Goal: Task Accomplishment & Management: Manage account settings

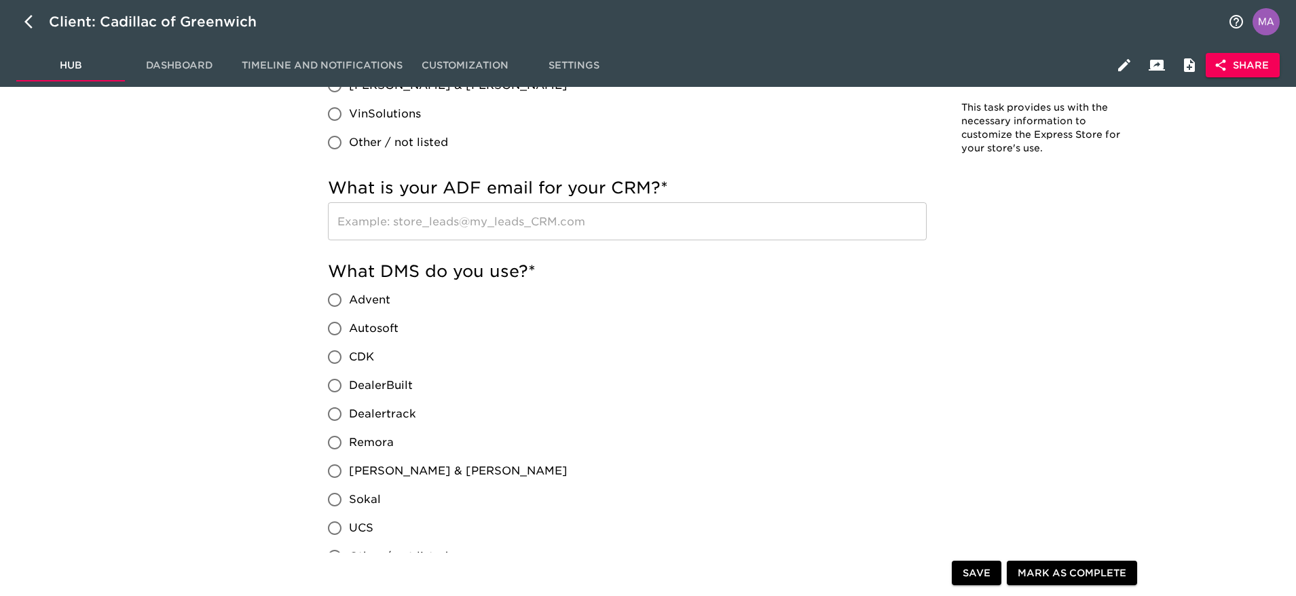
scroll to position [653, 0]
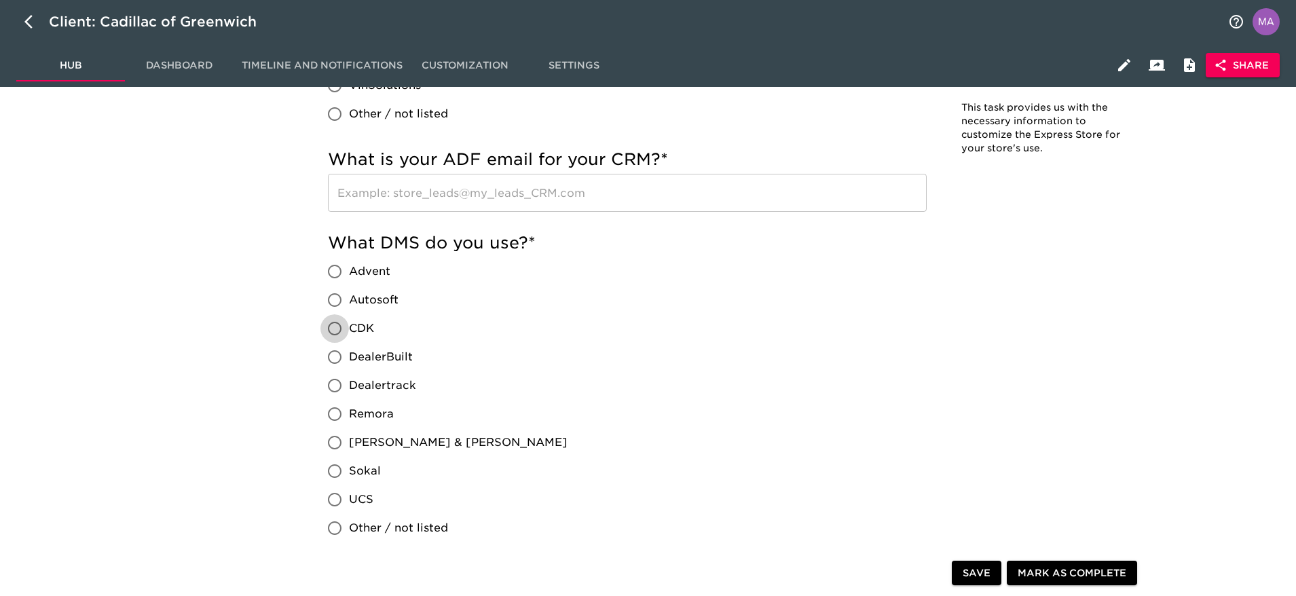
click at [332, 328] on input "CDK" at bounding box center [335, 328] width 29 height 29
radio input "true"
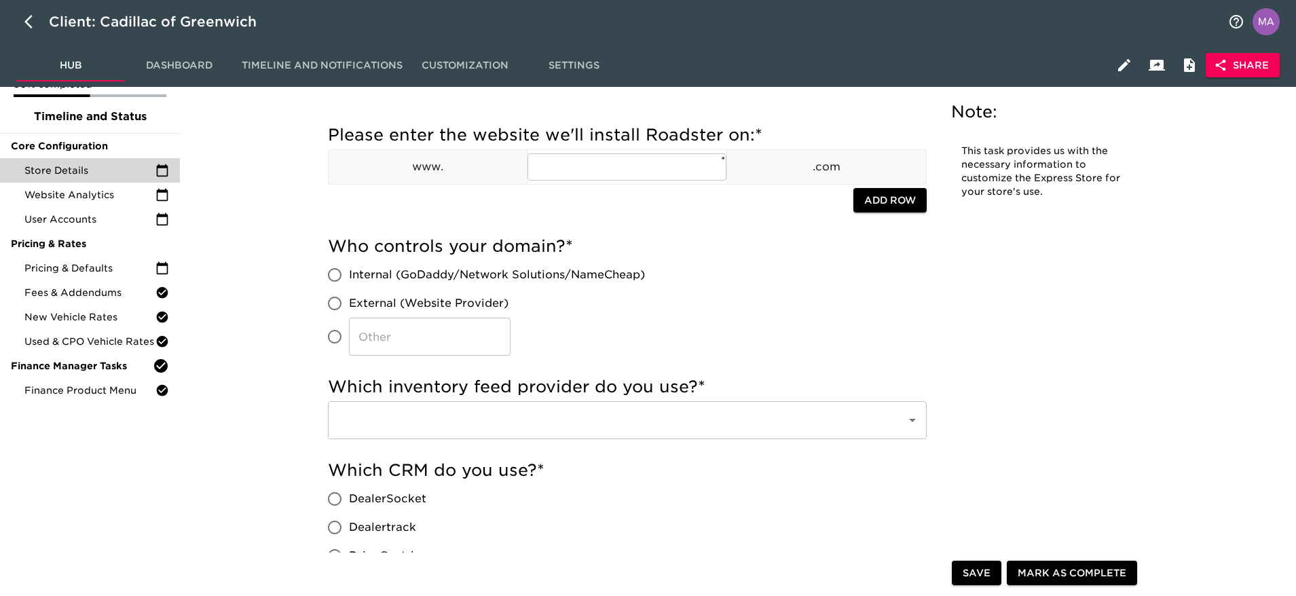
scroll to position [56, 0]
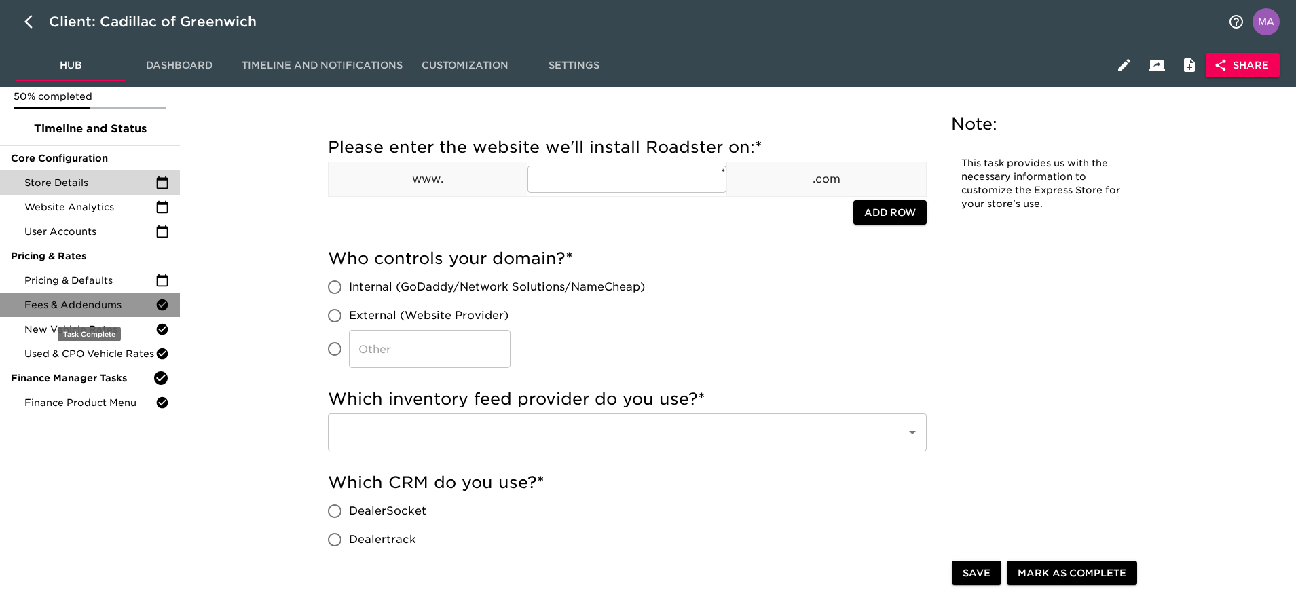
click at [81, 299] on span "Fees & Addendums" at bounding box center [89, 305] width 131 height 14
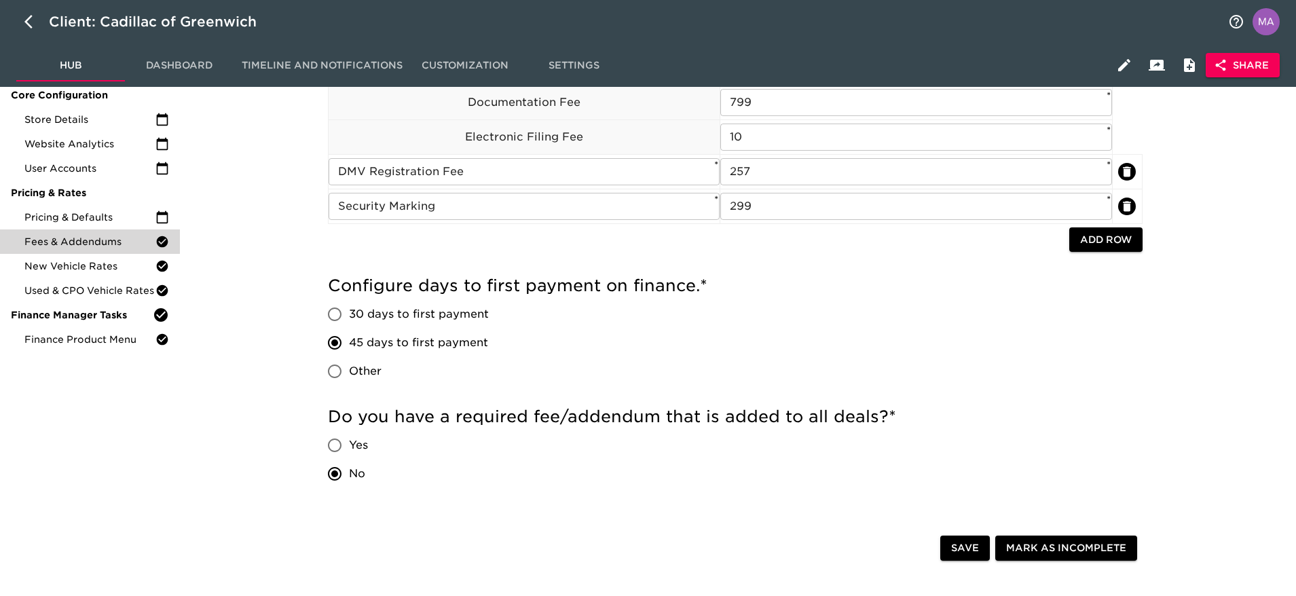
scroll to position [120, 0]
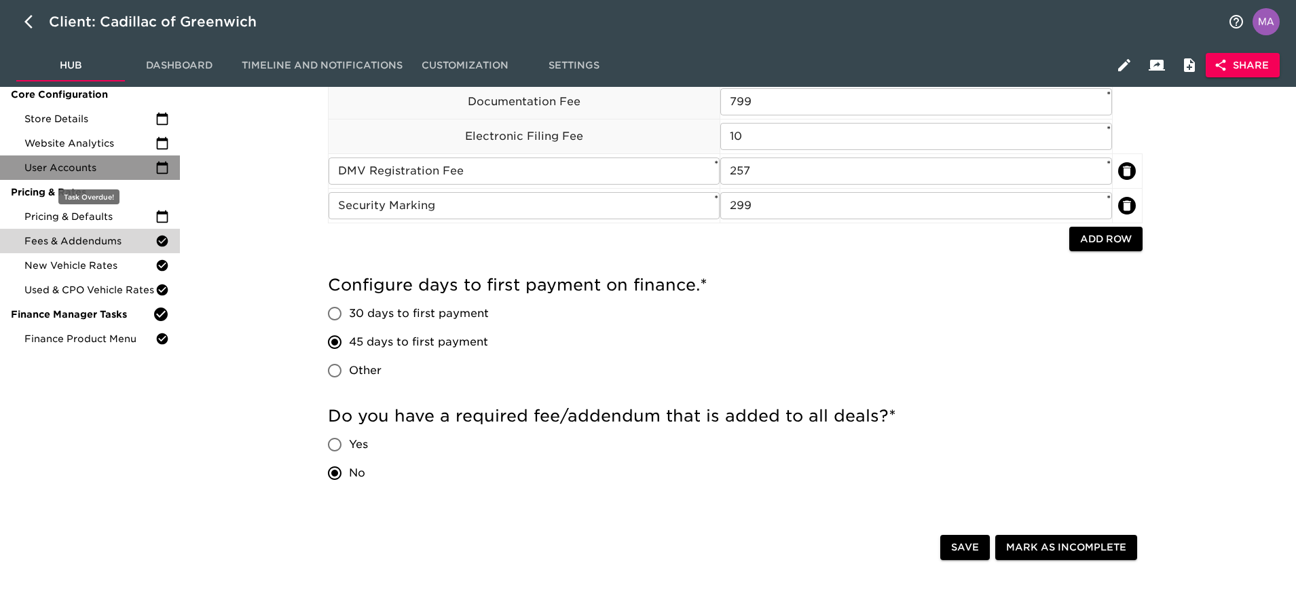
click at [82, 156] on div "User Accounts" at bounding box center [90, 168] width 180 height 24
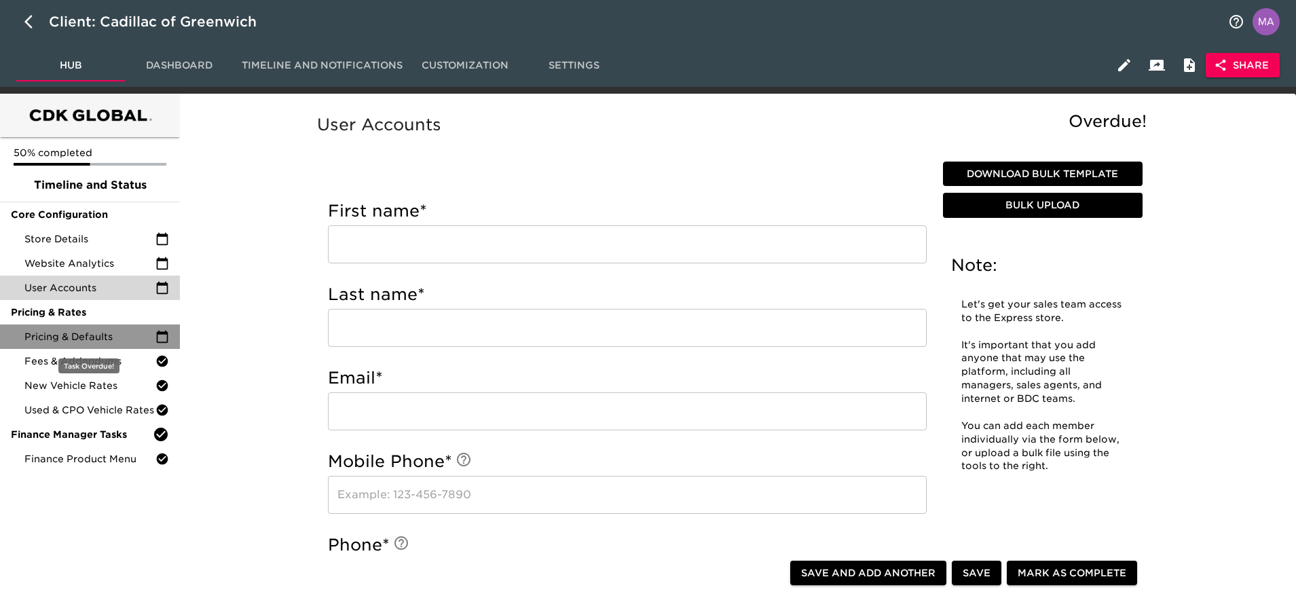
click at [98, 331] on span "Pricing & Defaults" at bounding box center [89, 337] width 131 height 14
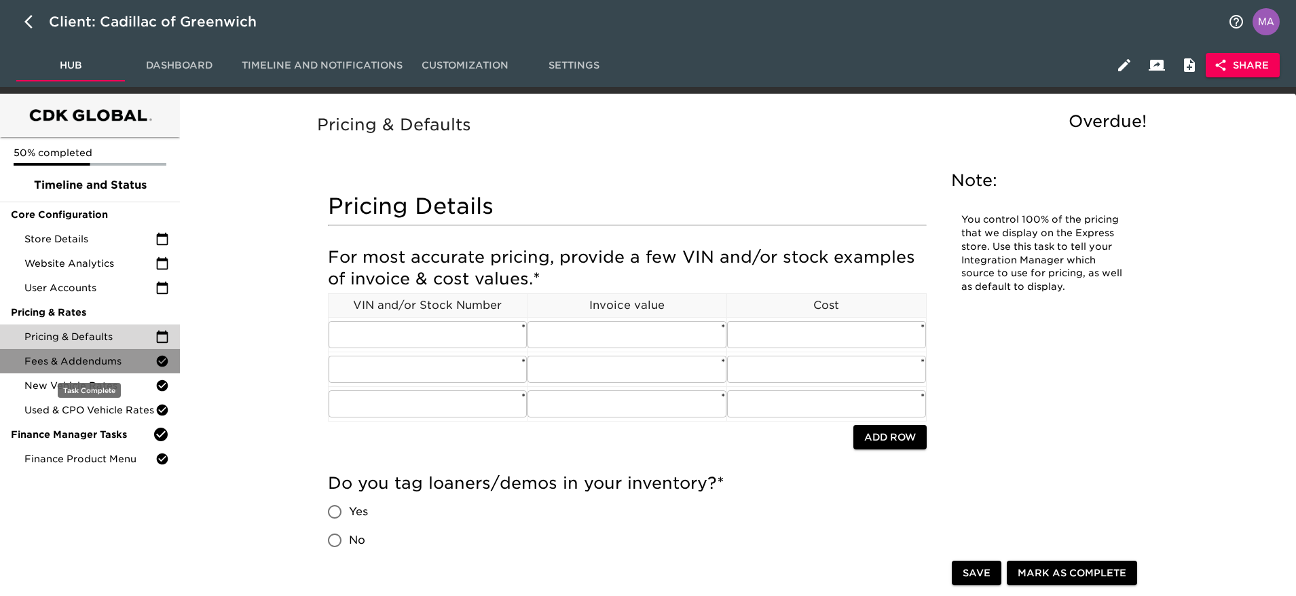
click at [97, 361] on span "Fees & Addendums" at bounding box center [89, 361] width 131 height 14
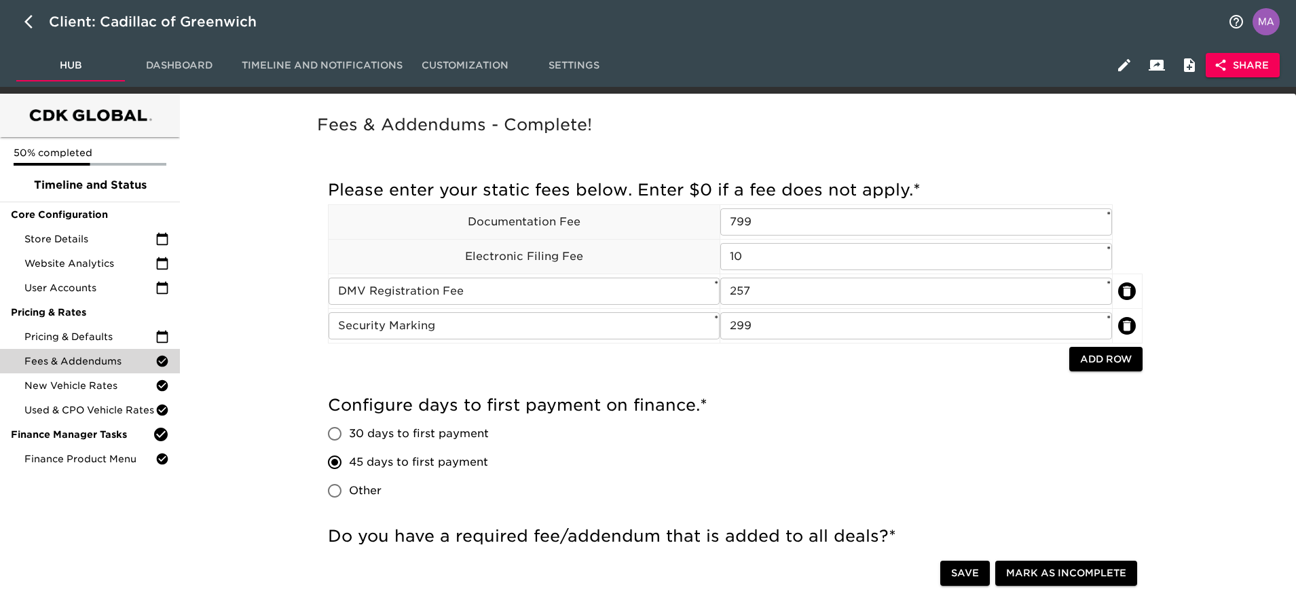
click at [168, 501] on div "50% completed Timeline and Status Core Configuration Store Details Website Anal…" at bounding box center [90, 498] width 180 height 808
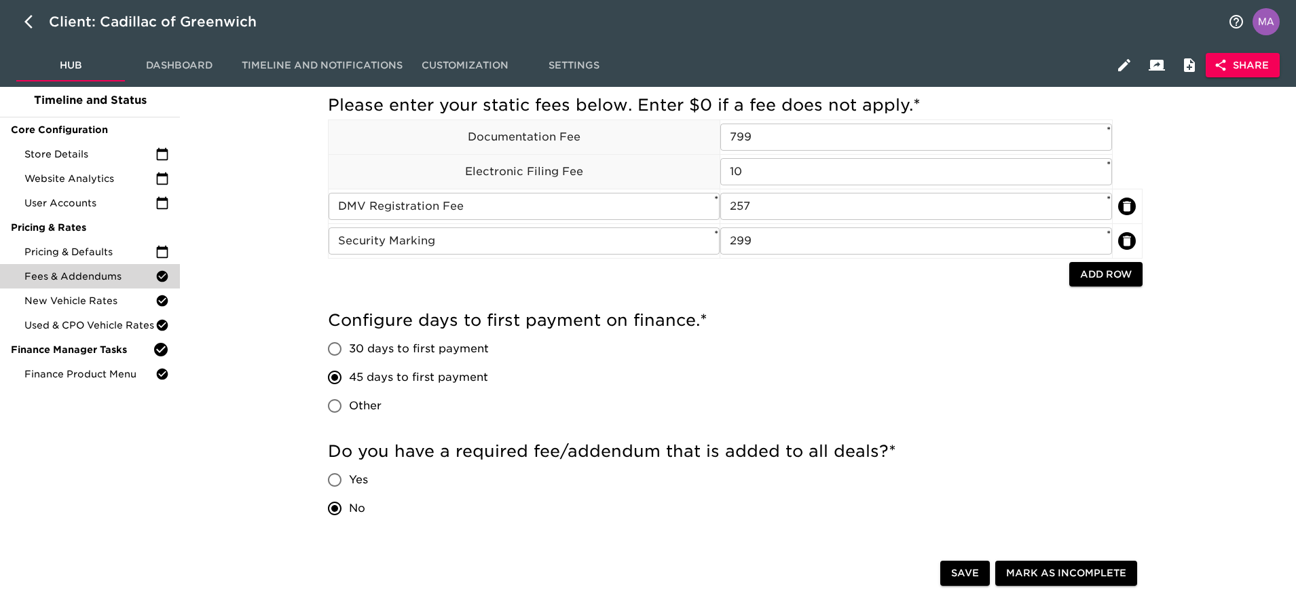
scroll to position [83, 0]
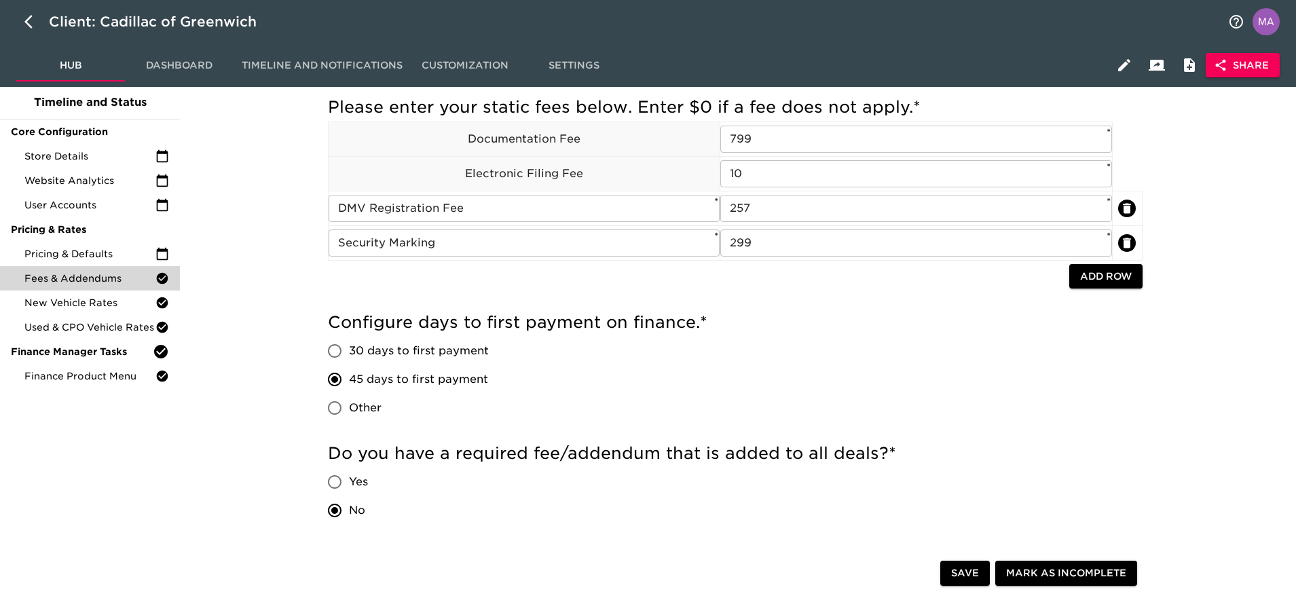
click at [171, 448] on div "50% completed Timeline and Status Core Configuration Store Details Website Anal…" at bounding box center [90, 415] width 180 height 808
click at [1179, 253] on div "Fees & Addendums - Complete! Incomplete: Enter custom days to first payment. Pl…" at bounding box center [735, 411] width 1106 height 784
click at [107, 503] on div "50% completed Timeline and Status Core Configuration Store Details Website Anal…" at bounding box center [90, 415] width 180 height 808
click at [100, 306] on span "New Vehicle Rates" at bounding box center [89, 303] width 131 height 14
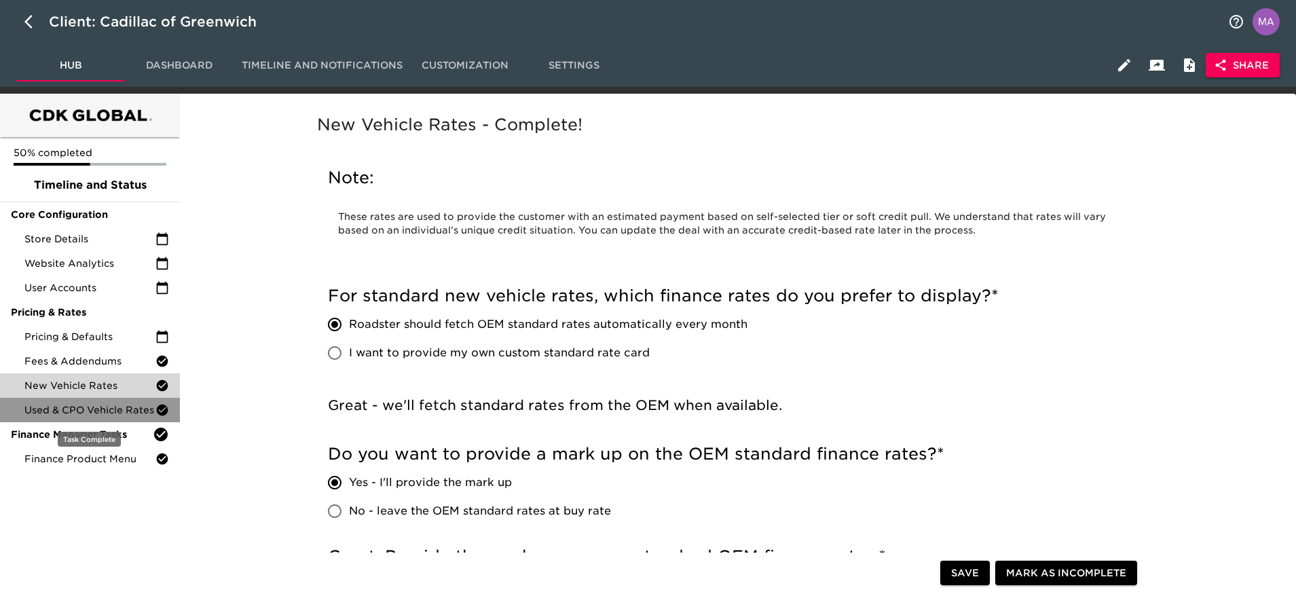
click at [62, 398] on div "Used & CPO Vehicle Rates" at bounding box center [90, 410] width 180 height 24
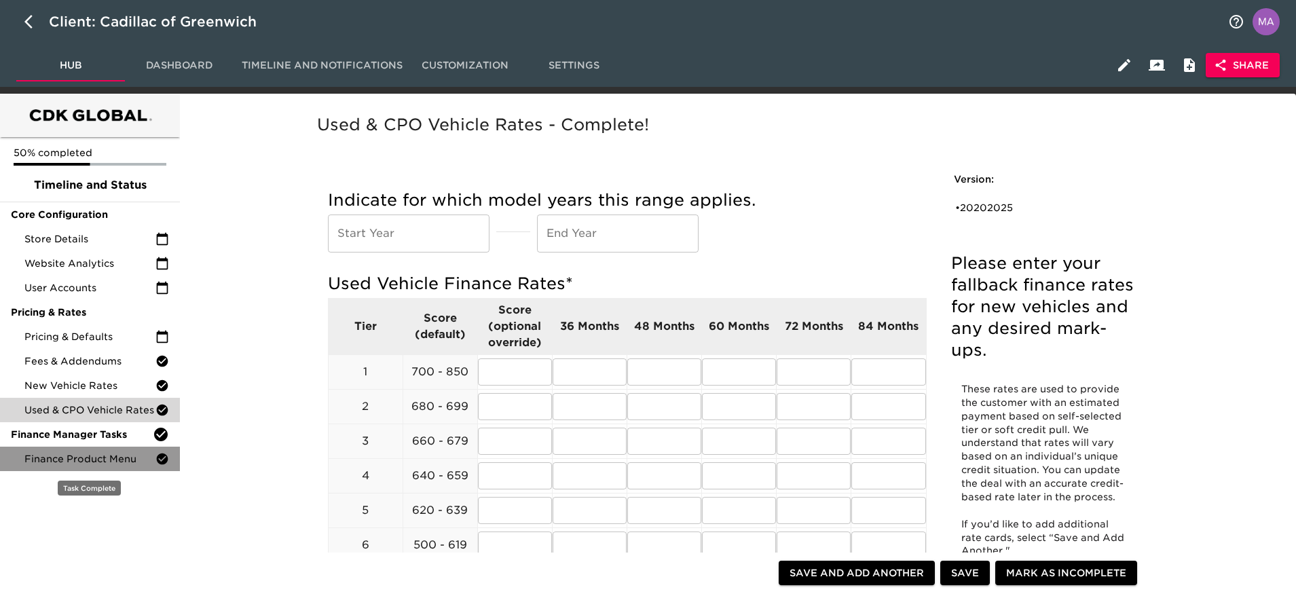
click at [54, 451] on div "Finance Product Menu" at bounding box center [90, 459] width 180 height 24
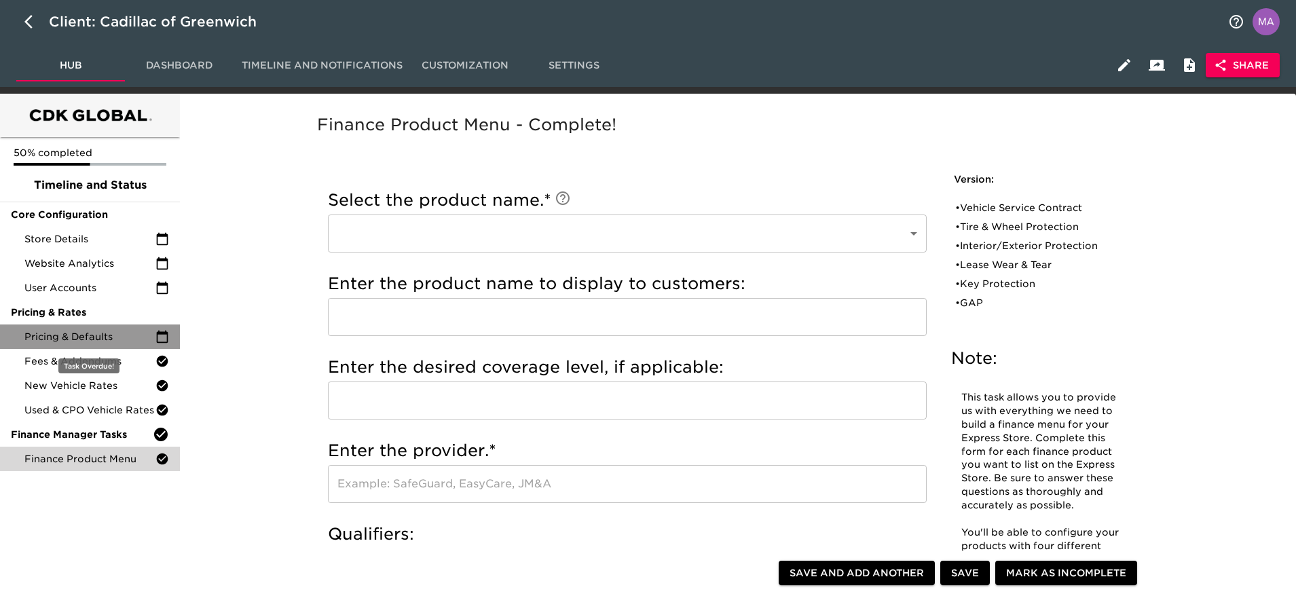
click at [69, 326] on div "Pricing & Defaults" at bounding box center [90, 337] width 180 height 24
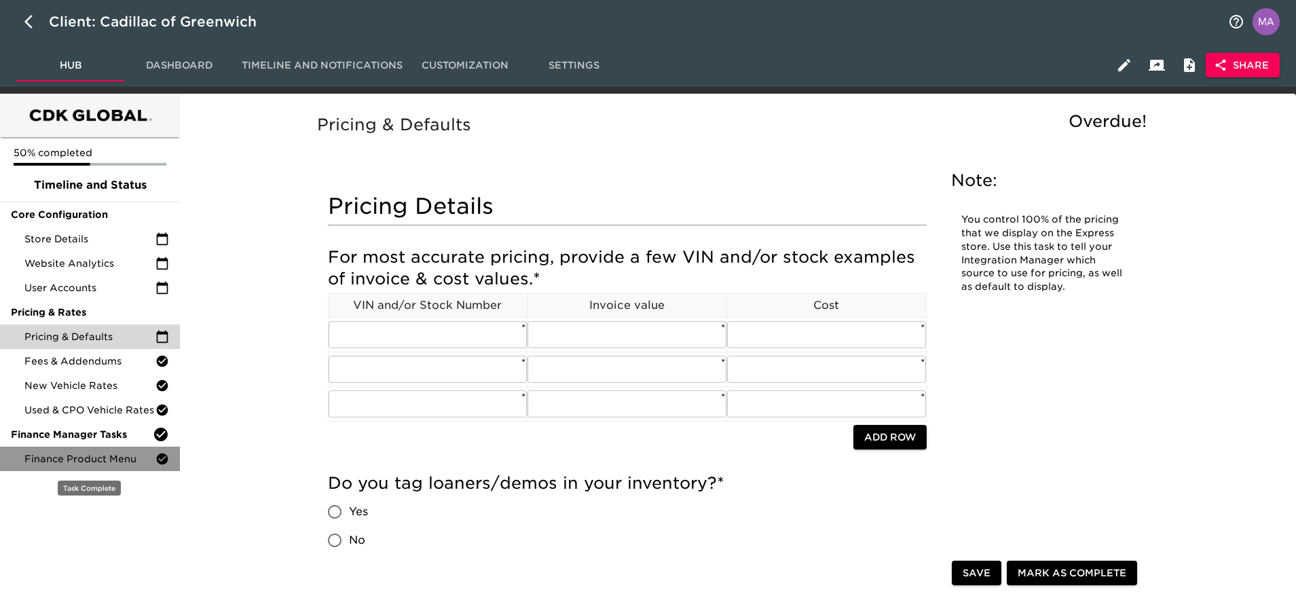
click at [73, 465] on span "Finance Product Menu" at bounding box center [89, 459] width 131 height 14
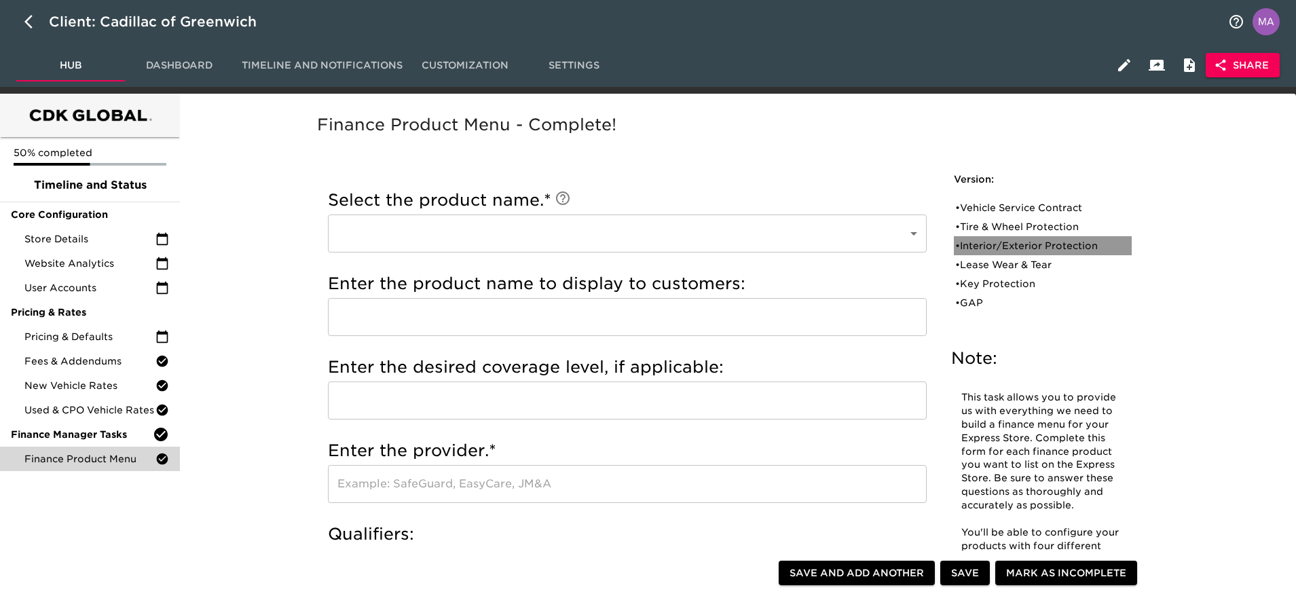
click at [1053, 239] on div "• Interior/Exterior Protection" at bounding box center [1033, 246] width 156 height 14
type input "Interior/Exterior Protection"
type input "Ally Appearance Protection"
type input "Ally Protection"
radio input "true"
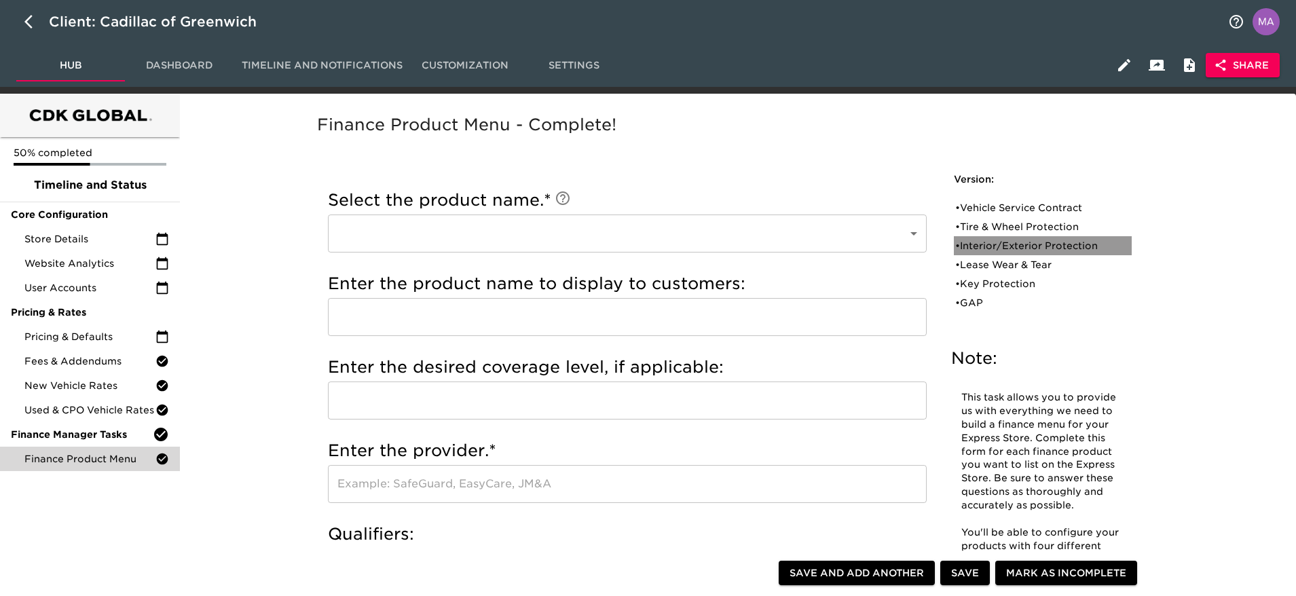
radio input "true"
type input "544"
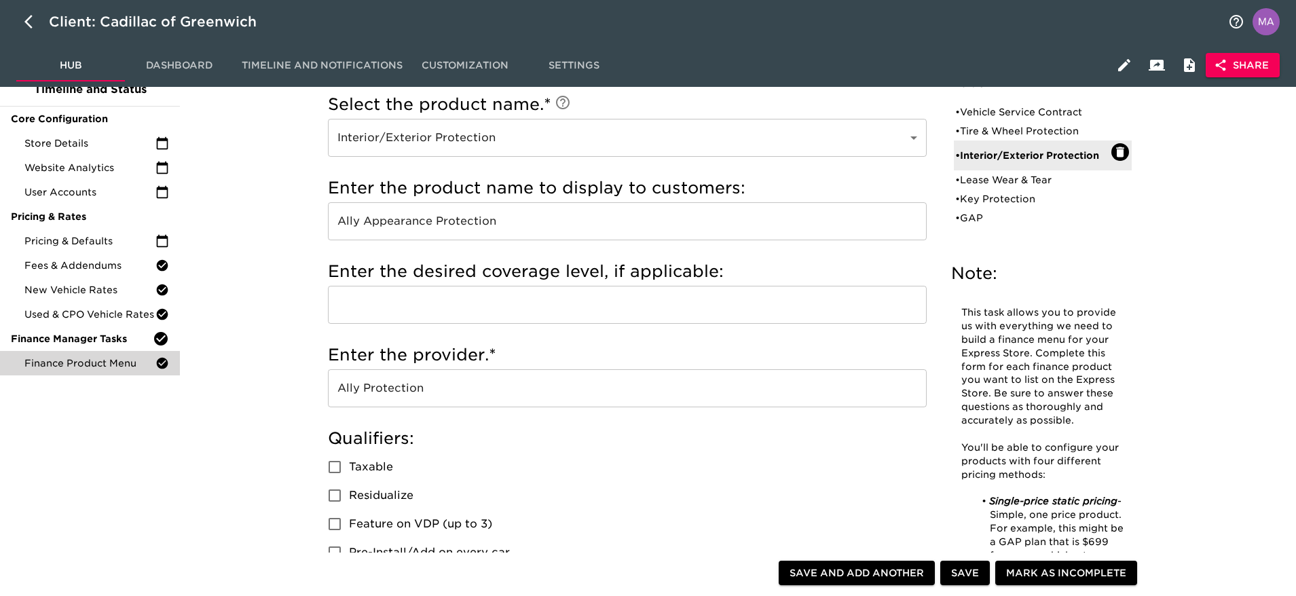
scroll to position [94, 0]
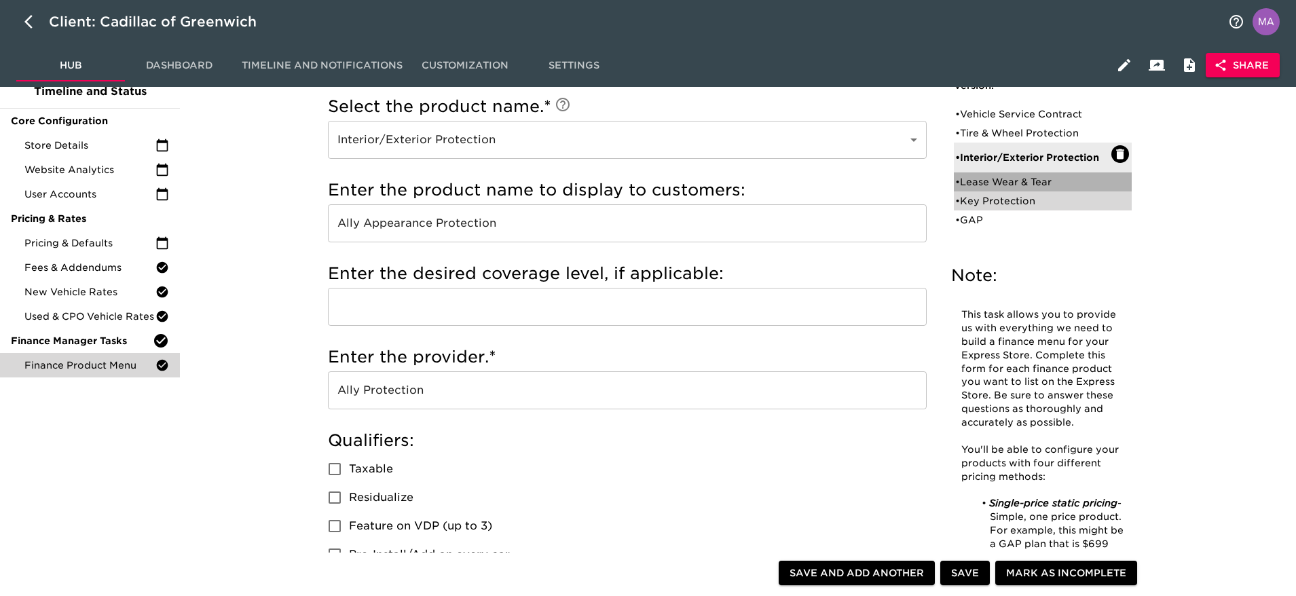
click at [993, 190] on div "• Lease Wear & Tear" at bounding box center [1043, 181] width 178 height 19
type input "Lease Wear & Tear"
type input "Cadillac Protection"
radio input "false"
radio input "true"
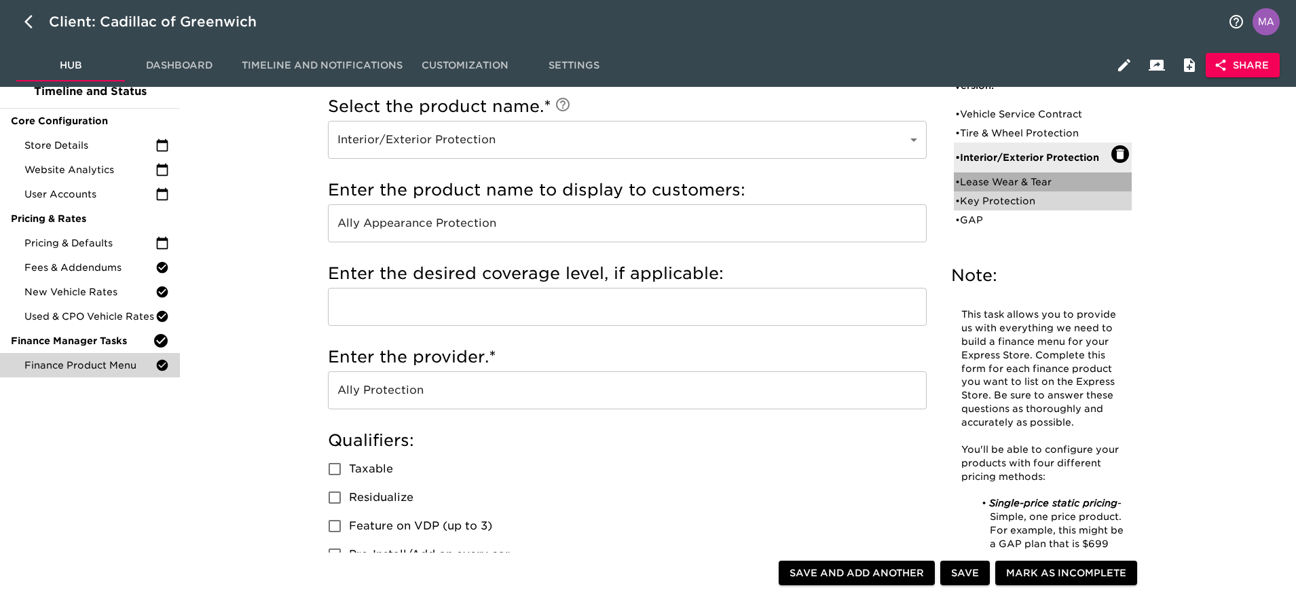
checkbox input "true"
radio input "true"
type input "400"
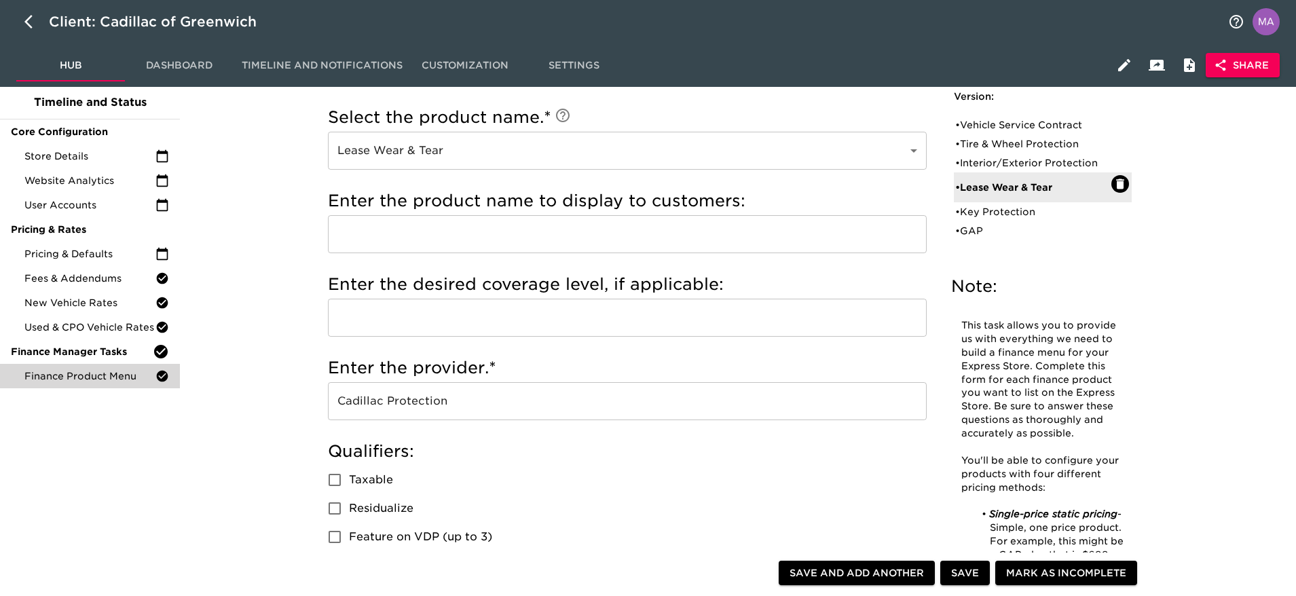
scroll to position [81, 0]
click at [991, 211] on div "• Key Protection" at bounding box center [1033, 213] width 156 height 14
type input "Key Protection"
radio input "true"
radio input "false"
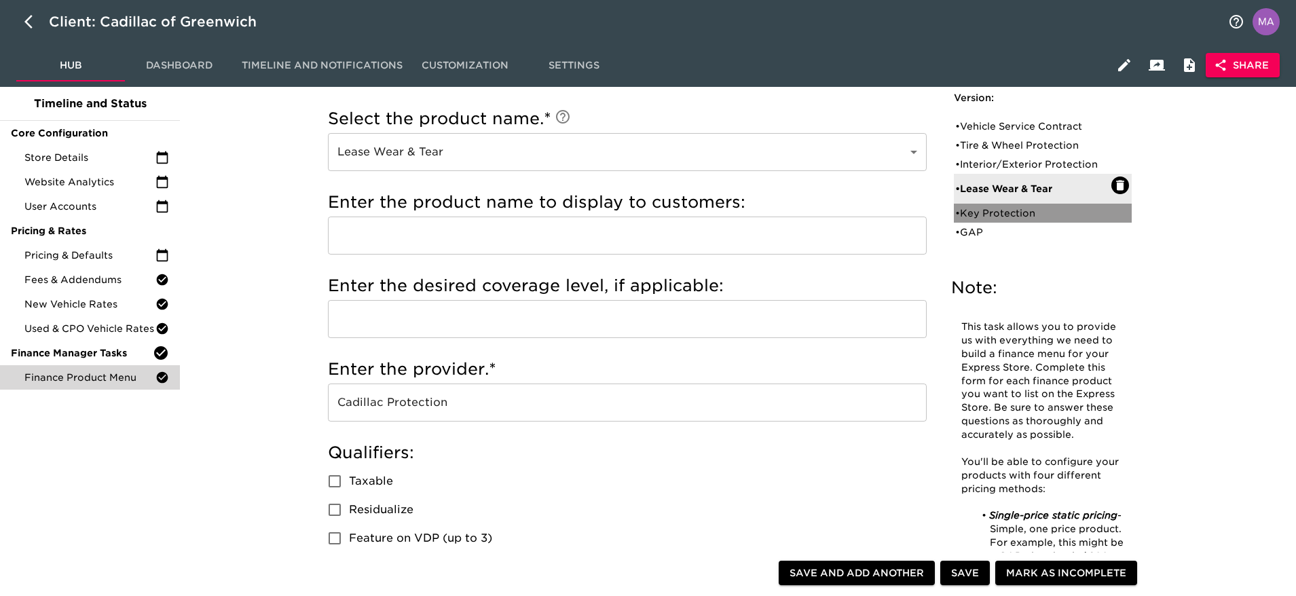
checkbox input "false"
radio input "true"
type input "250"
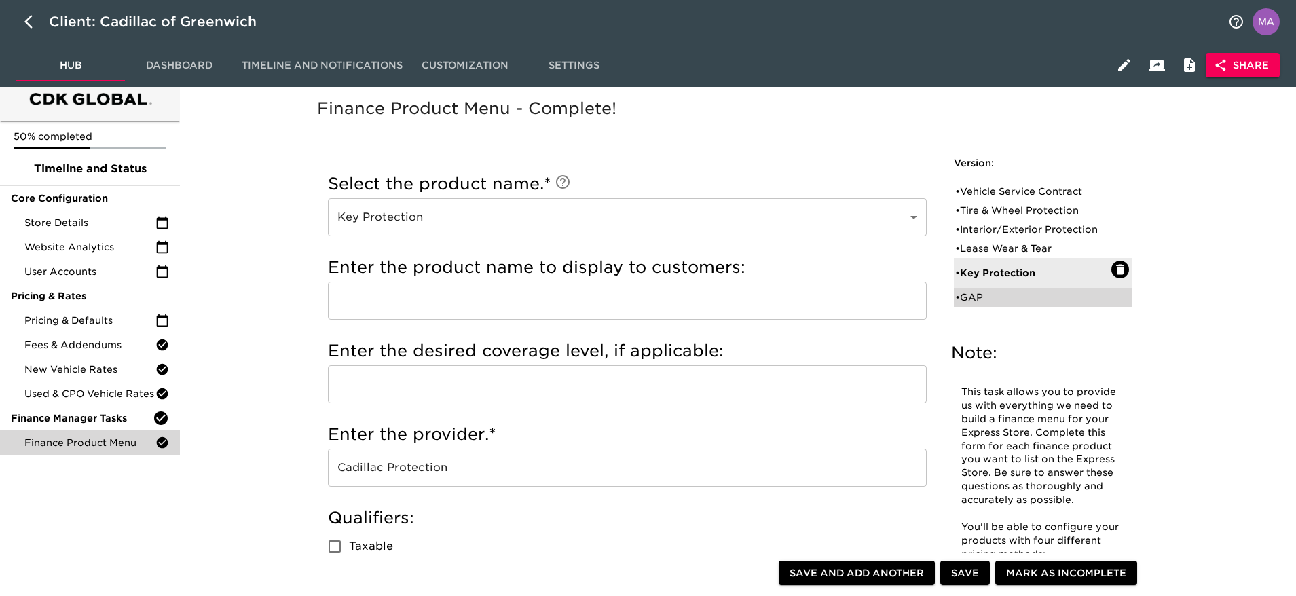
scroll to position [0, 0]
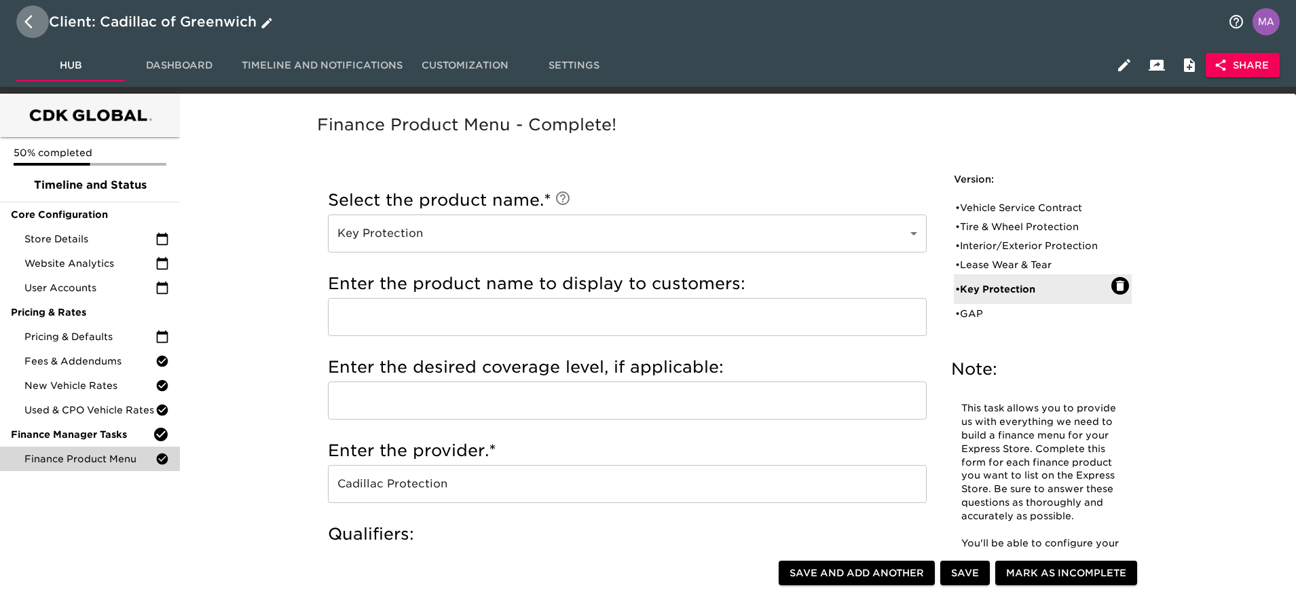
click at [26, 24] on icon "button" at bounding box center [32, 22] width 16 height 16
select select "10"
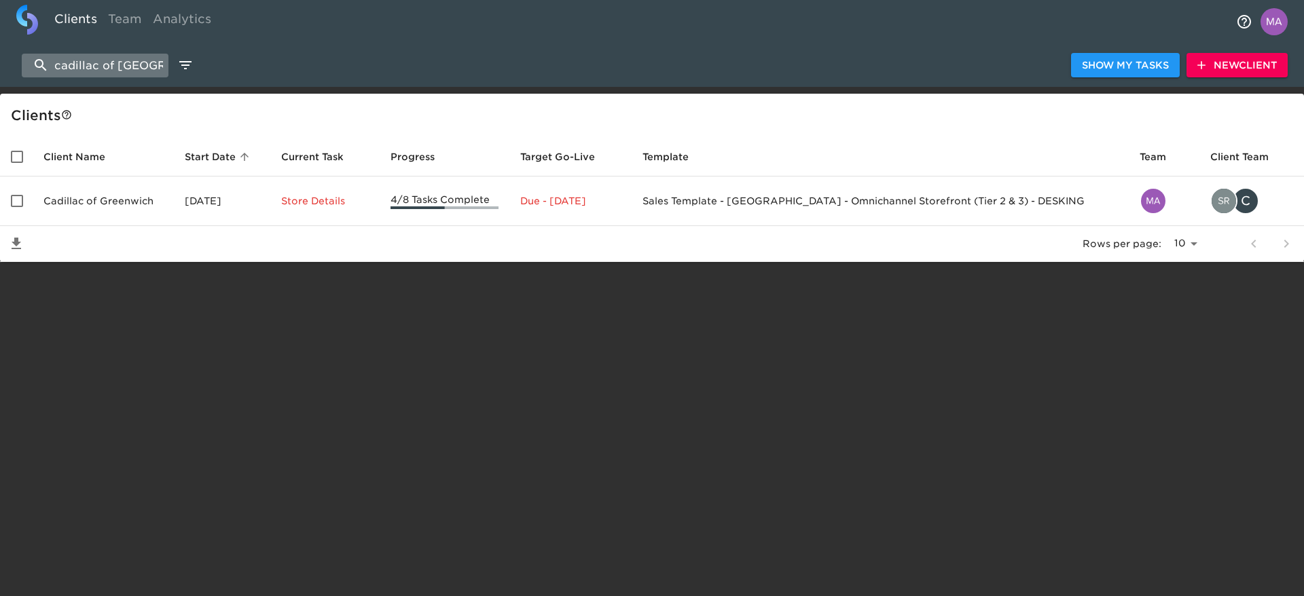
click at [113, 62] on input "cadillac of [GEOGRAPHIC_DATA]" at bounding box center [95, 66] width 147 height 24
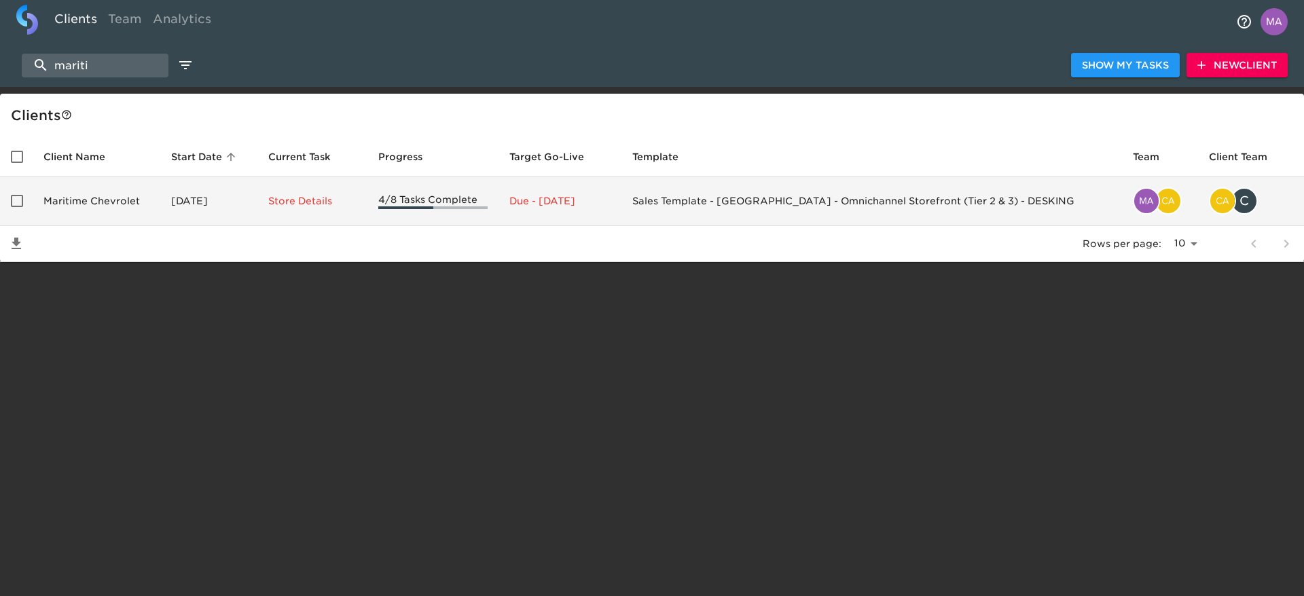
type input "mariti"
click at [94, 202] on td "Maritime Chevrolet" at bounding box center [97, 202] width 128 height 50
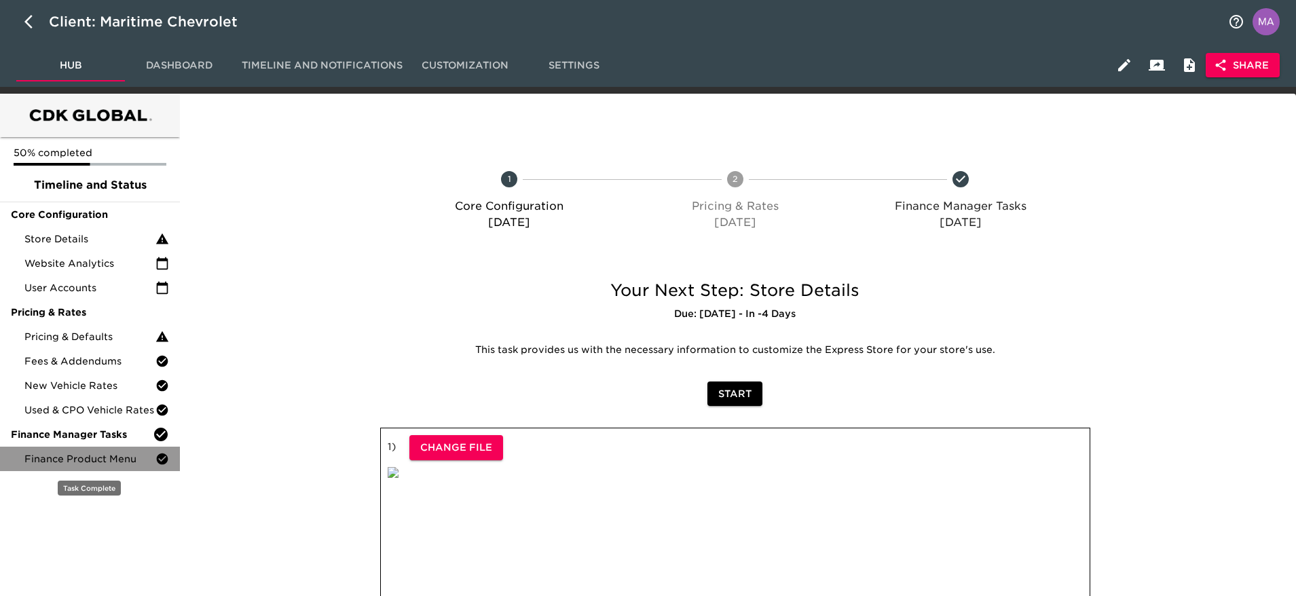
click at [65, 460] on span "Finance Product Menu" at bounding box center [89, 459] width 131 height 14
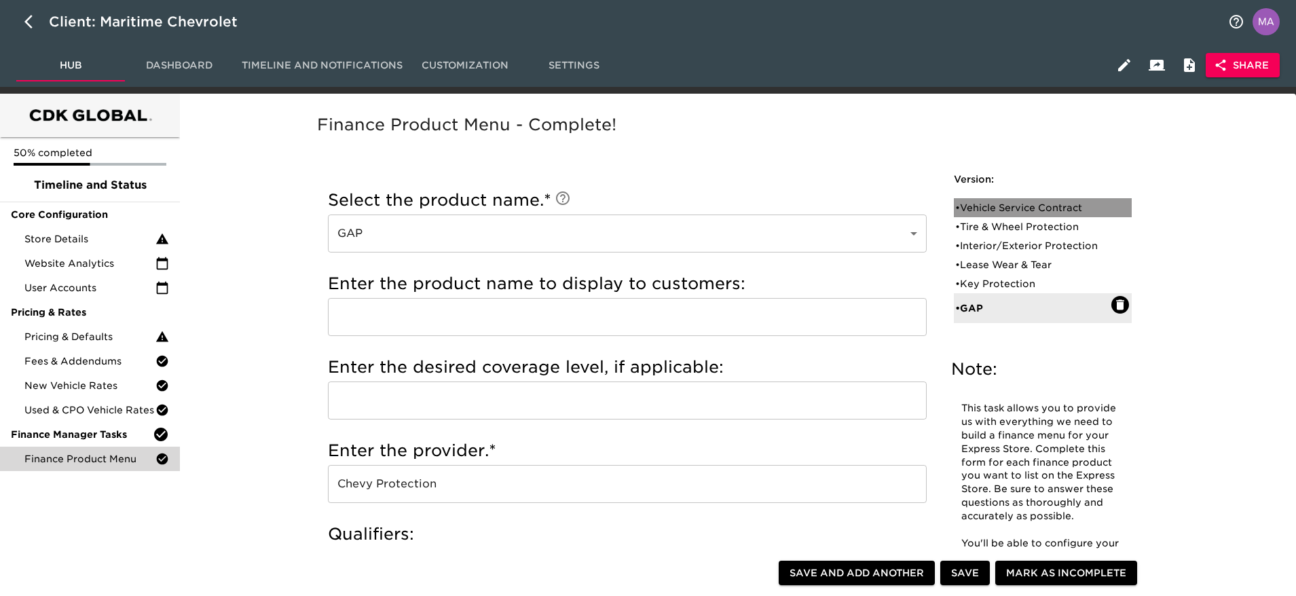
click at [1008, 203] on div "• Vehicle Service Contract" at bounding box center [1033, 208] width 156 height 14
type input "Vehicle Service Contract"
type input "Platinum"
type input "GM Financial"
checkbox input "true"
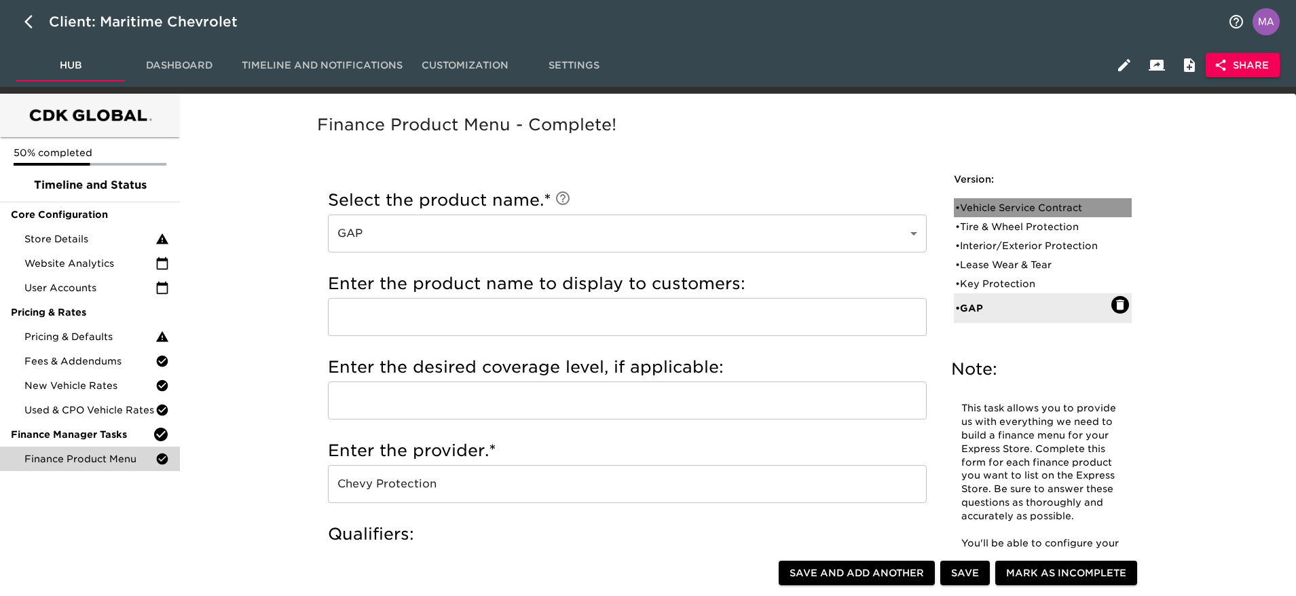
radio input "true"
radio input "false"
checkbox input "false"
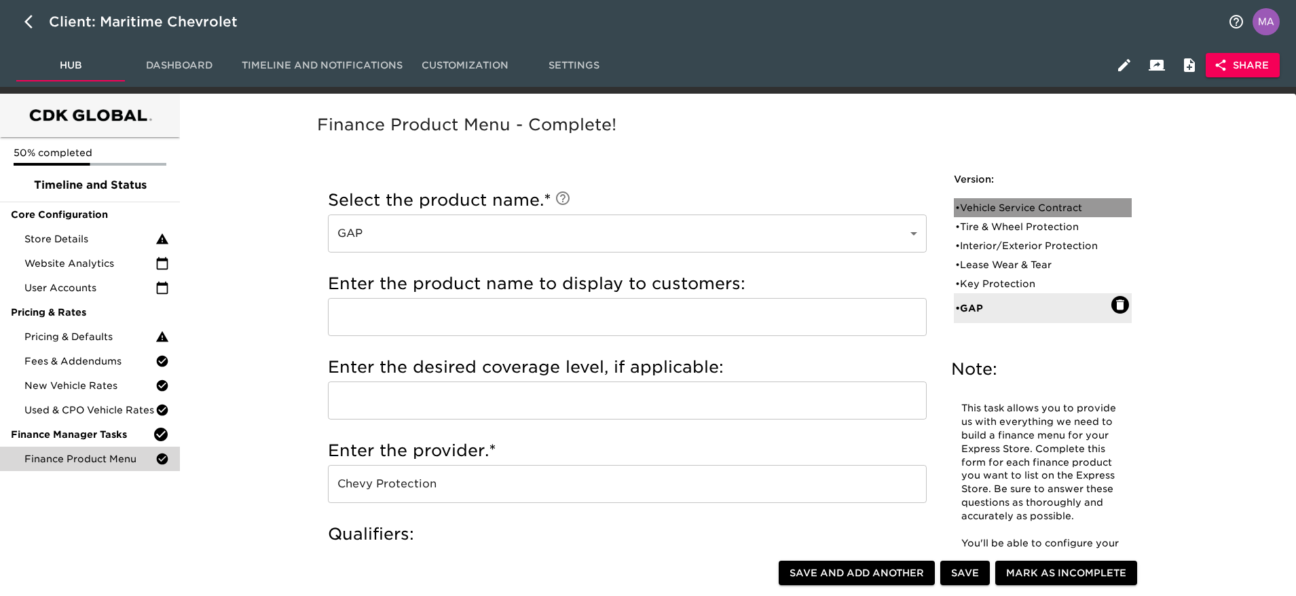
checkbox input "false"
radio input "false"
radio input "true"
type input "1000"
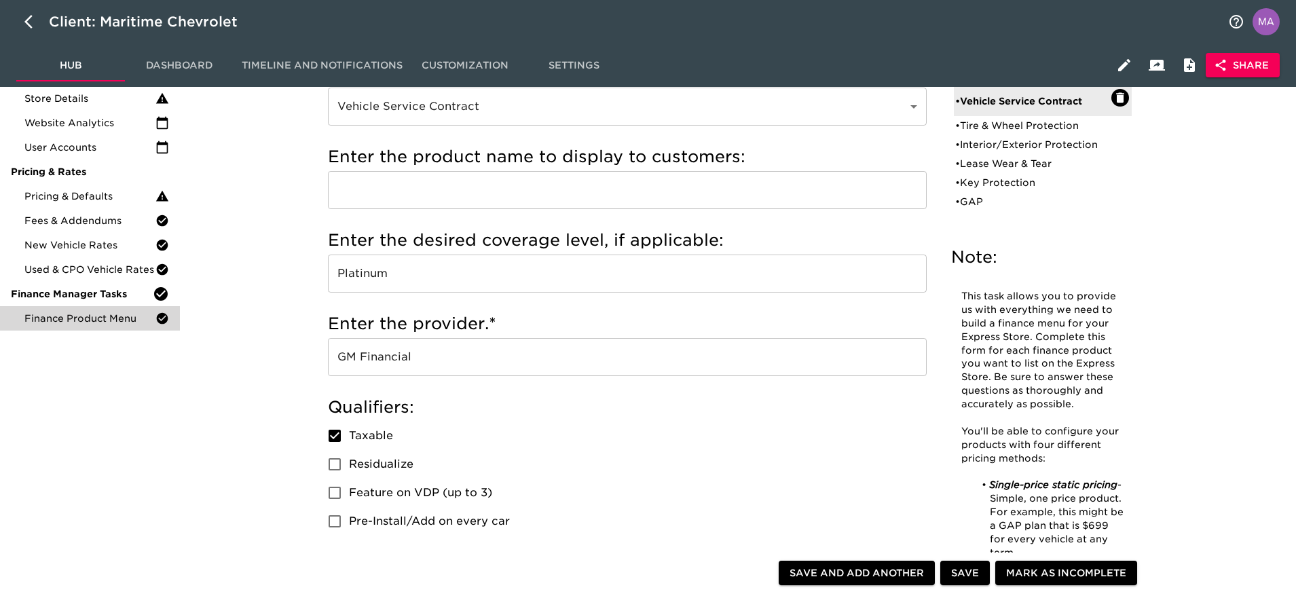
scroll to position [143, 0]
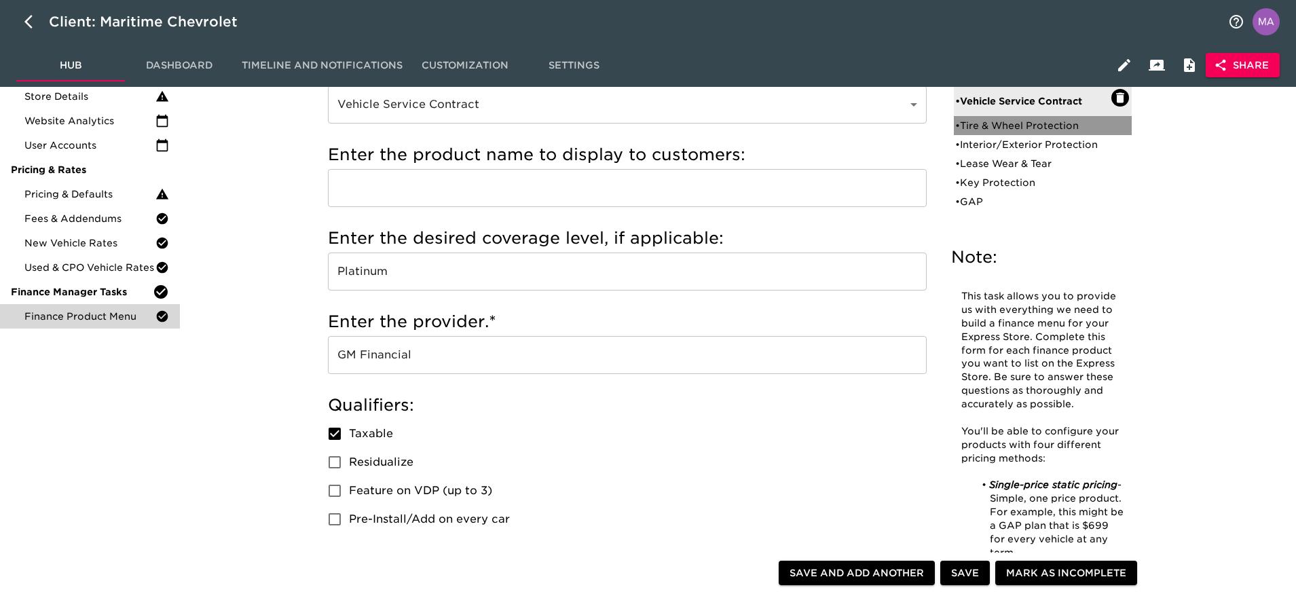
click at [991, 126] on div "• Tire & Wheel Protection" at bounding box center [1033, 126] width 156 height 14
type input "Tire & Wheel Protection"
type input "Chevy Protection"
checkbox input "true"
radio input "true"
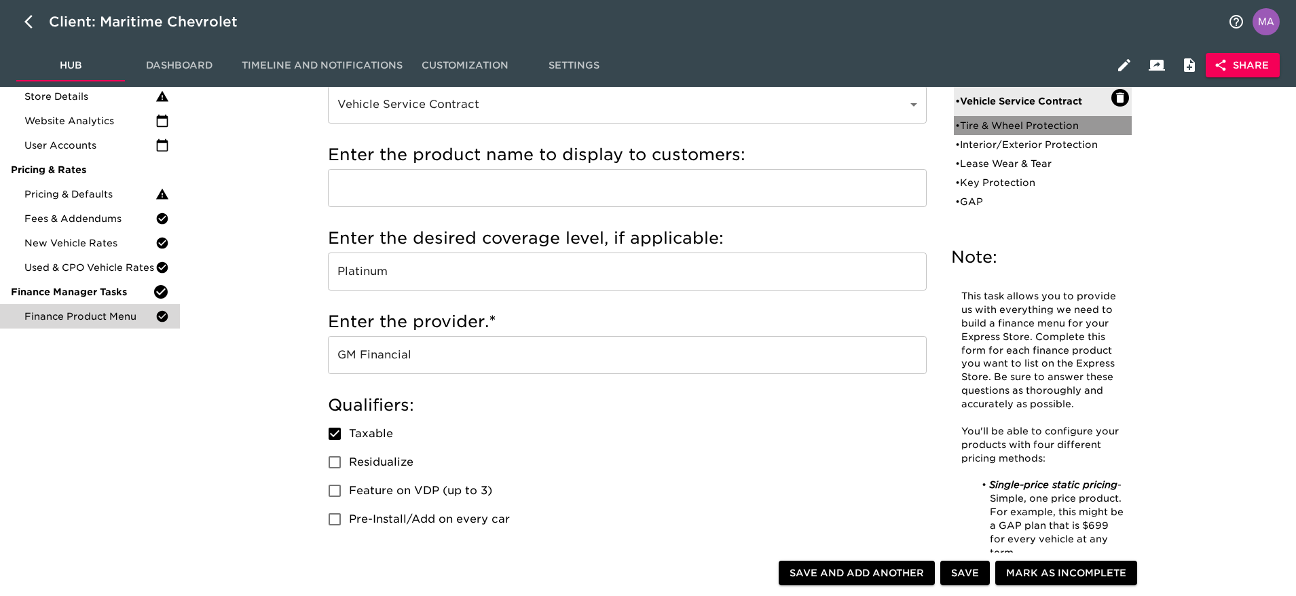
radio input "true"
radio input "false"
type input "750"
radio input "false"
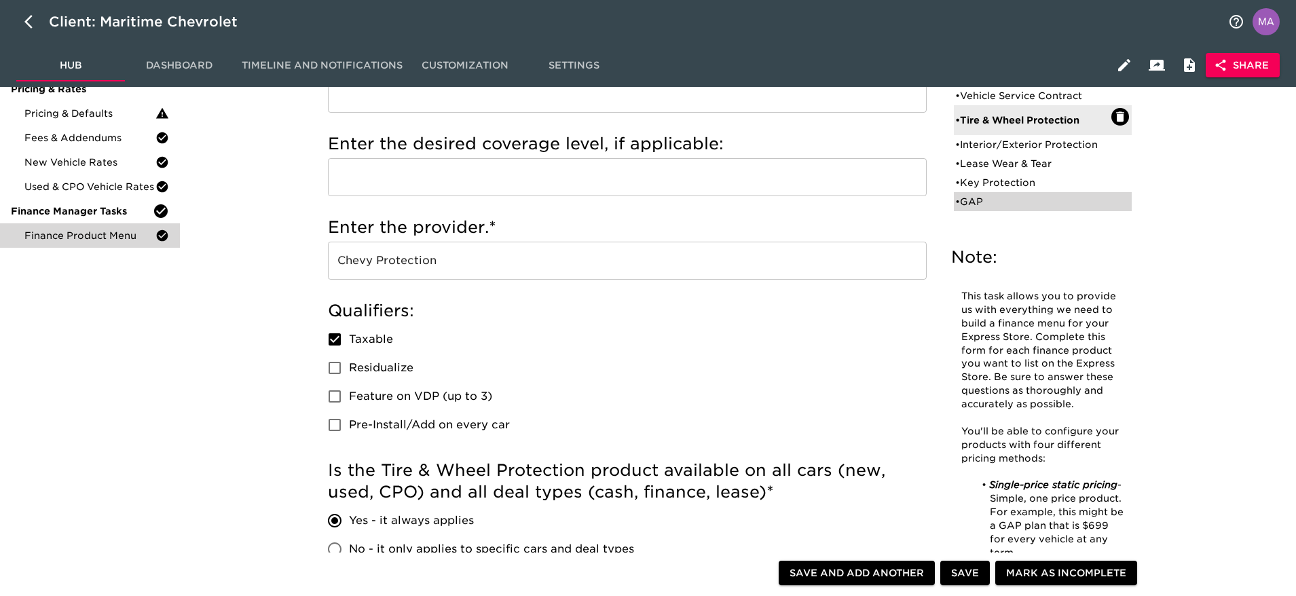
scroll to position [222, 0]
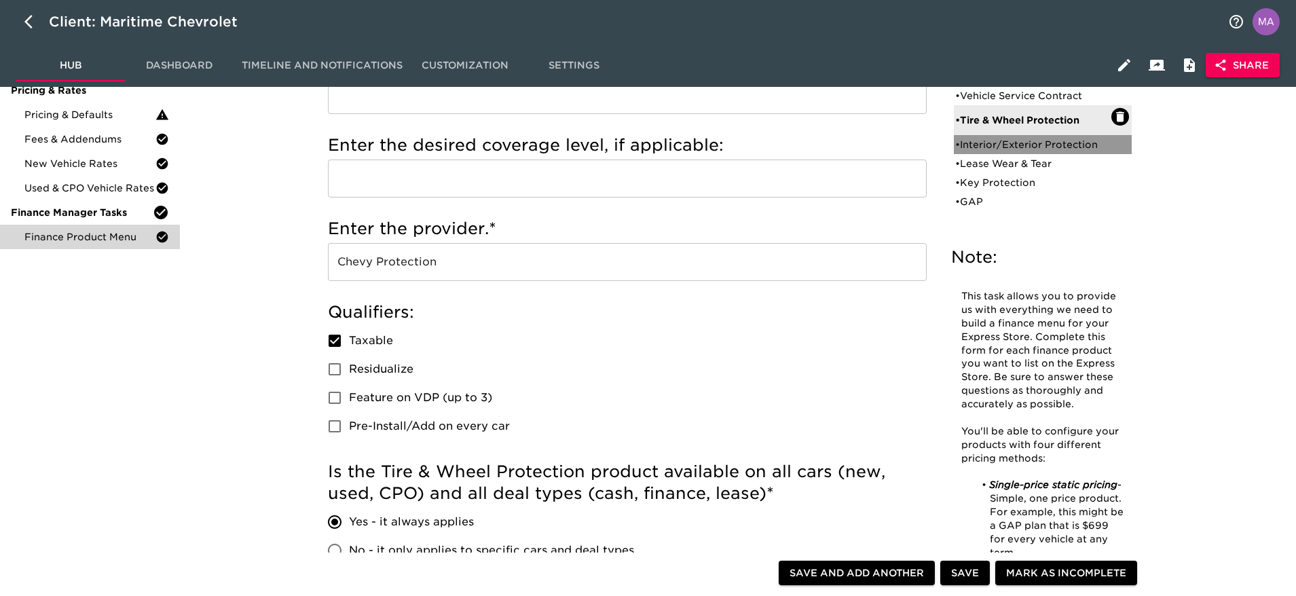
click at [1034, 143] on div "• Interior/Exterior Protection" at bounding box center [1033, 145] width 156 height 14
type input "Interior/Exterior Protection"
type input "Ally Appearance Protection"
type input "Ally Protection"
checkbox input "false"
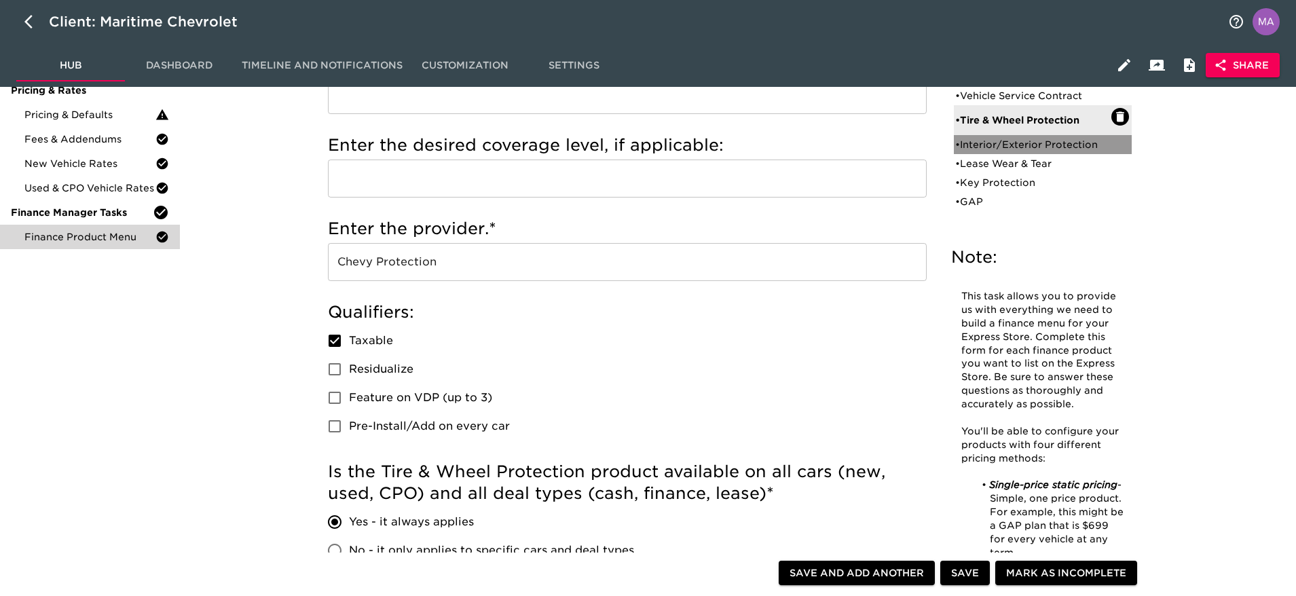
radio input "true"
type input "544"
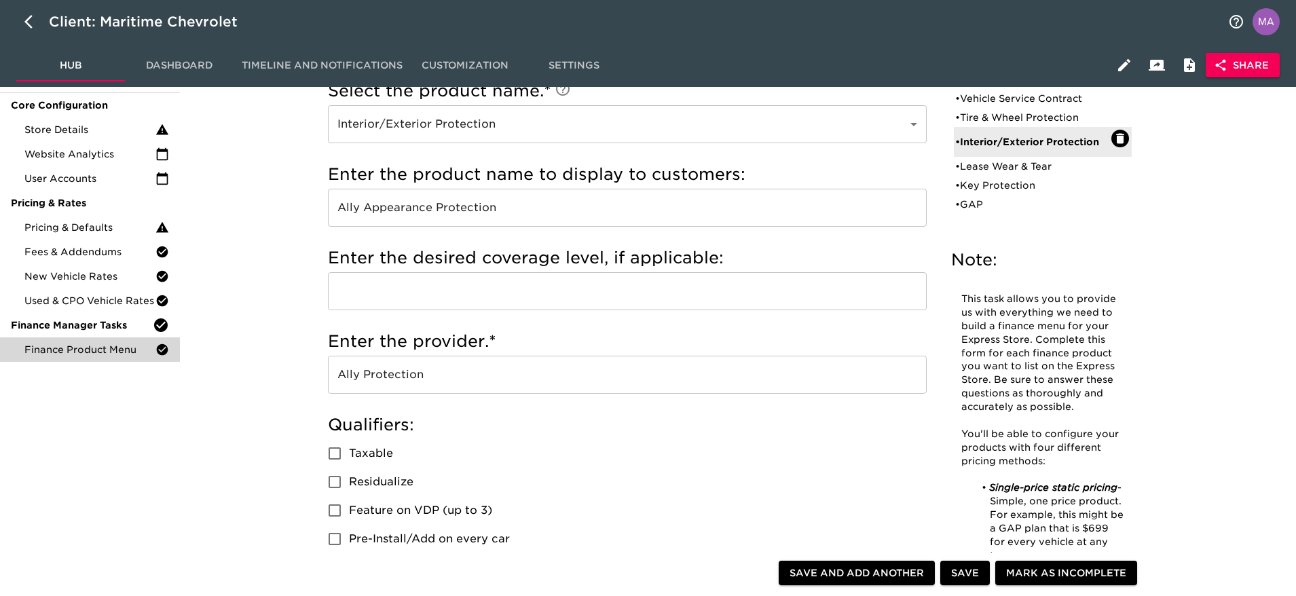
scroll to position [108, 0]
click at [993, 167] on div "• Lease Wear & Tear" at bounding box center [1033, 168] width 156 height 14
type input "Lease Wear & Tear"
type input "Chevy Protection"
radio input "false"
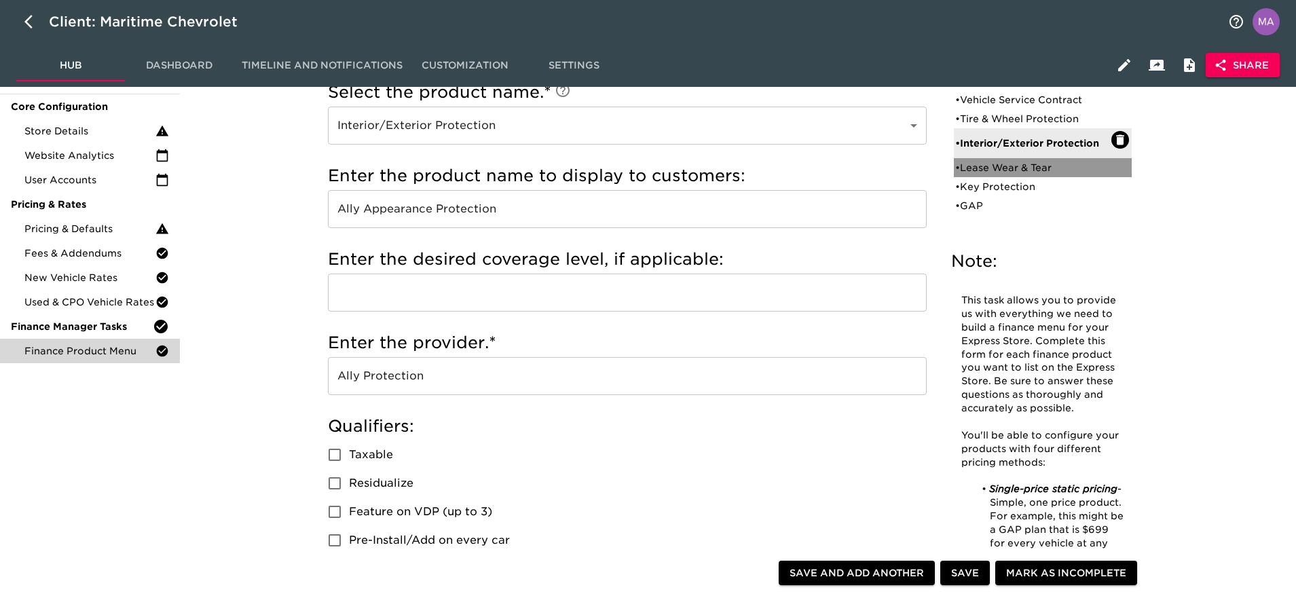
radio input "true"
checkbox input "true"
radio input "true"
type input "400"
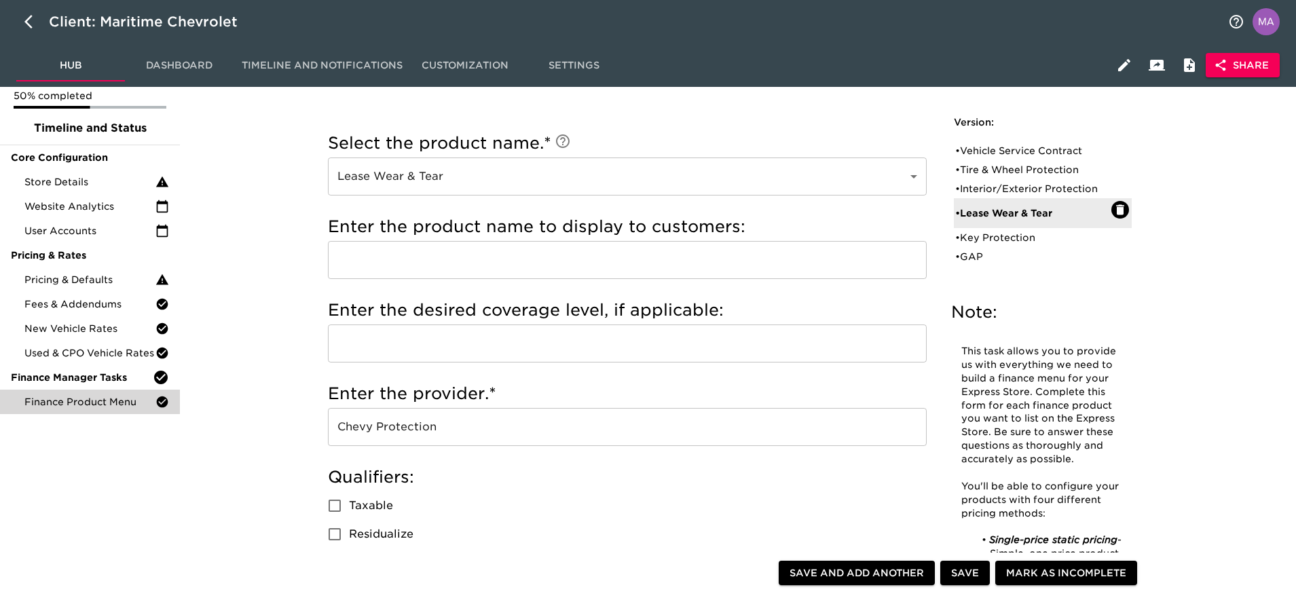
scroll to position [56, 0]
click at [1002, 238] on div "• Key Protection" at bounding box center [1033, 239] width 156 height 14
type input "Key Protection"
checkbox input "true"
radio input "true"
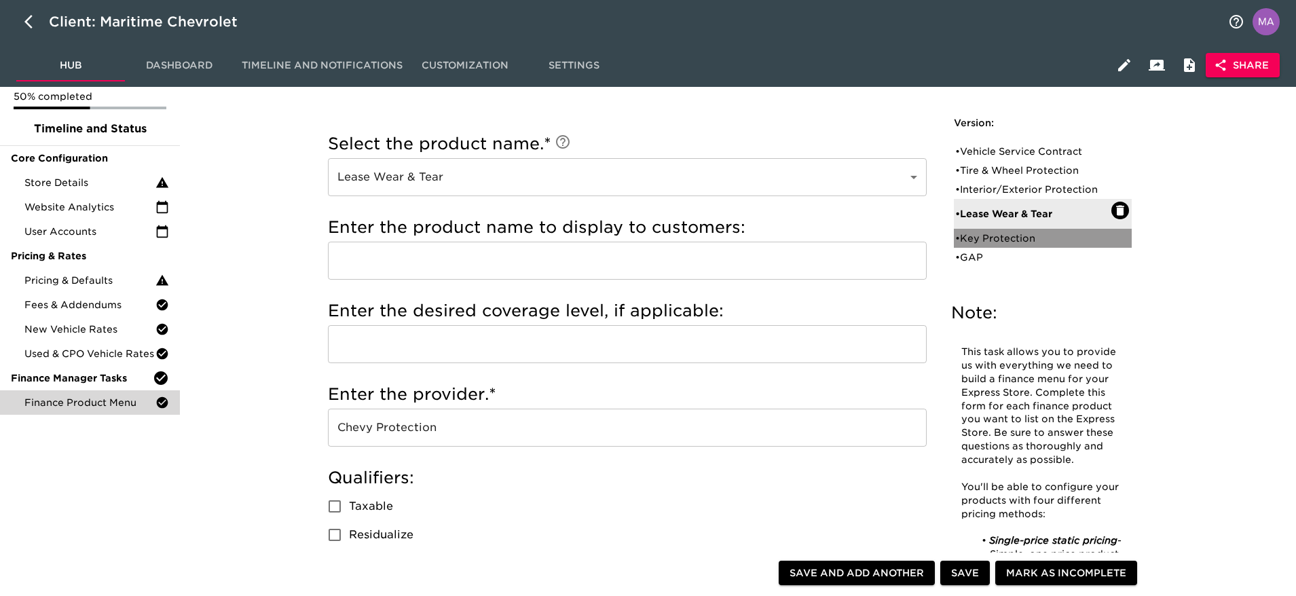
radio input "false"
checkbox input "false"
radio input "true"
type input "250"
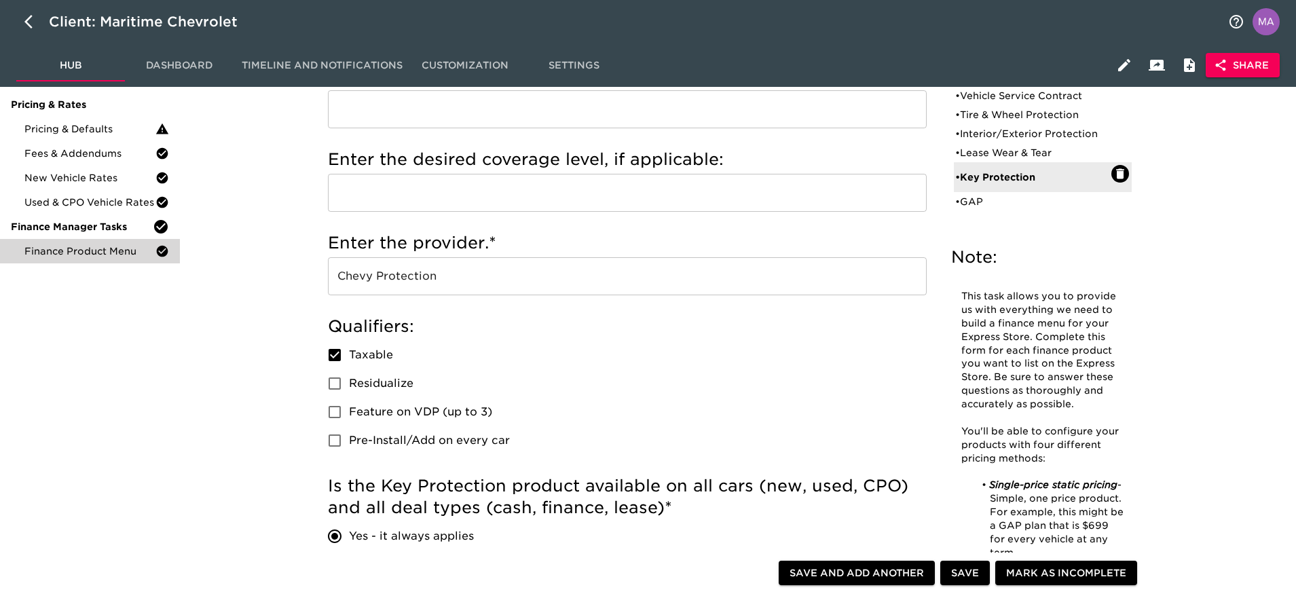
scroll to position [213, 0]
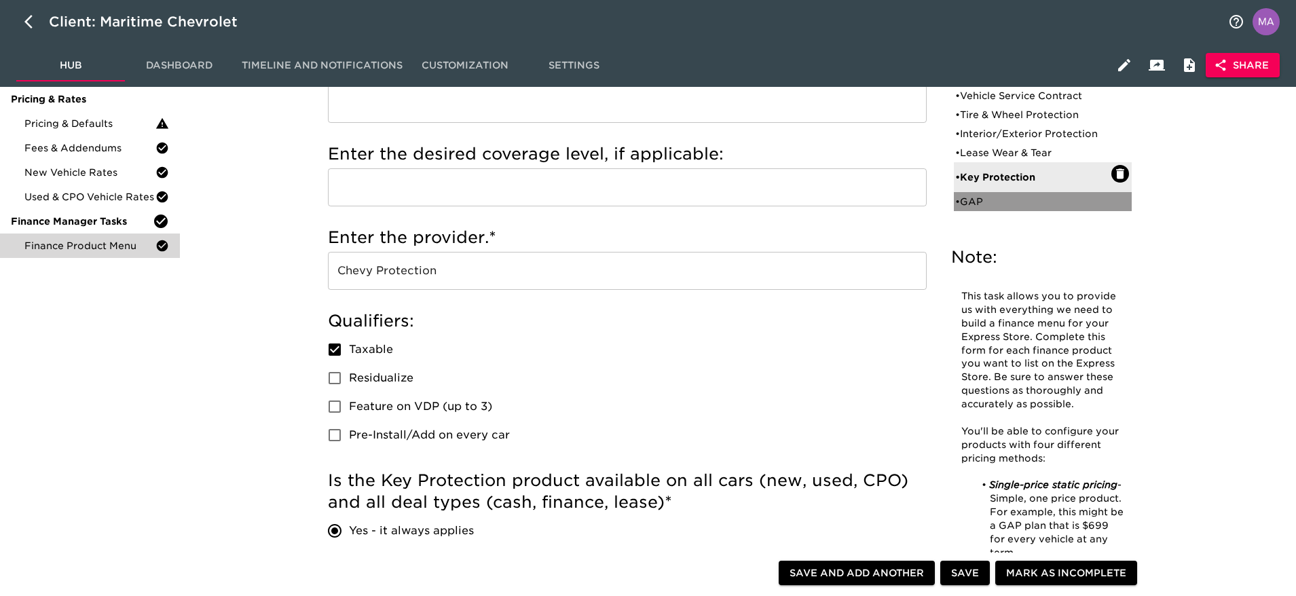
click at [967, 206] on div "• GAP" at bounding box center [1033, 202] width 156 height 14
type input "GAP"
checkbox input "false"
radio input "false"
radio input "true"
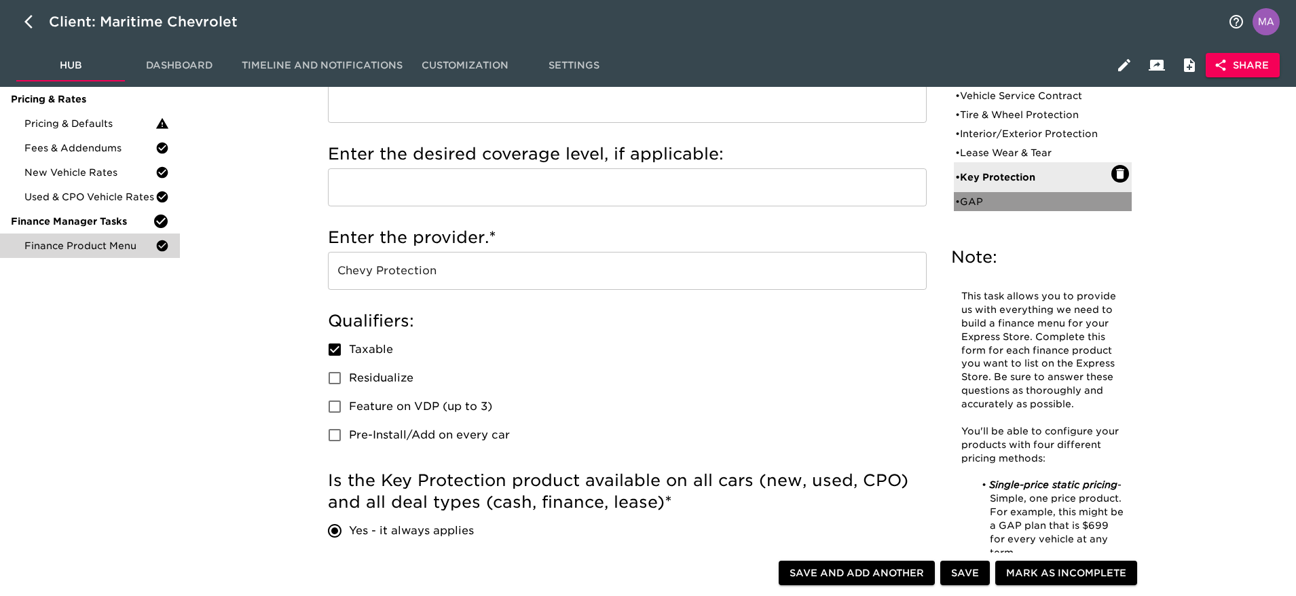
checkbox input "true"
type input "700"
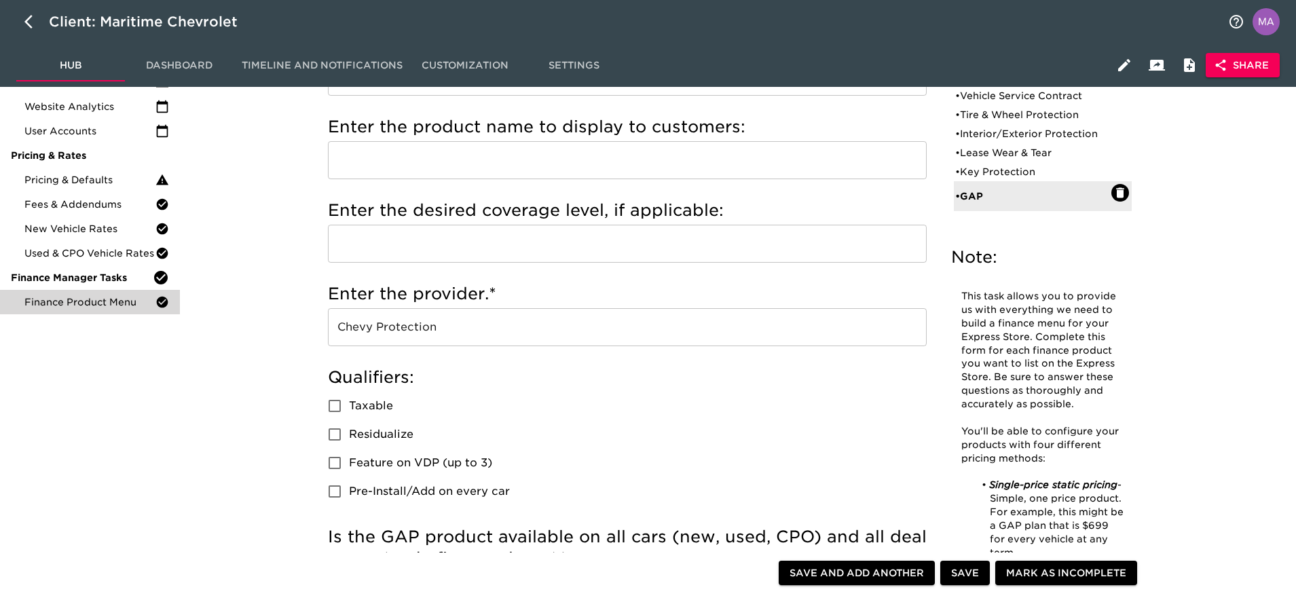
scroll to position [0, 0]
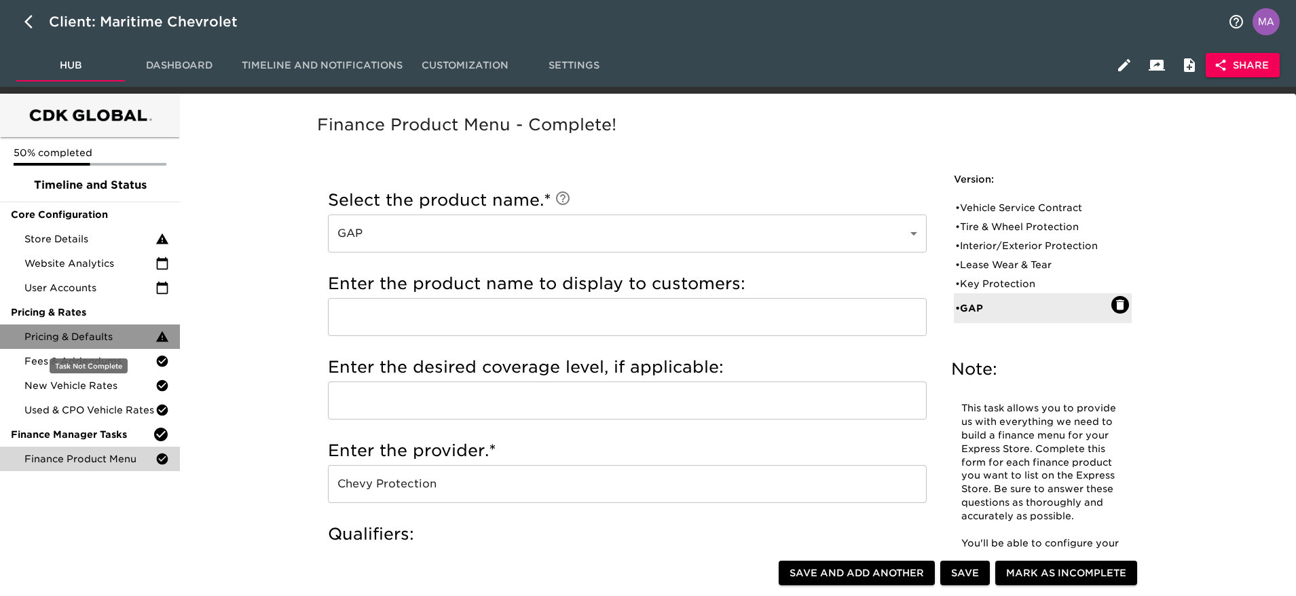
click at [88, 334] on span "Pricing & Defaults" at bounding box center [89, 337] width 131 height 14
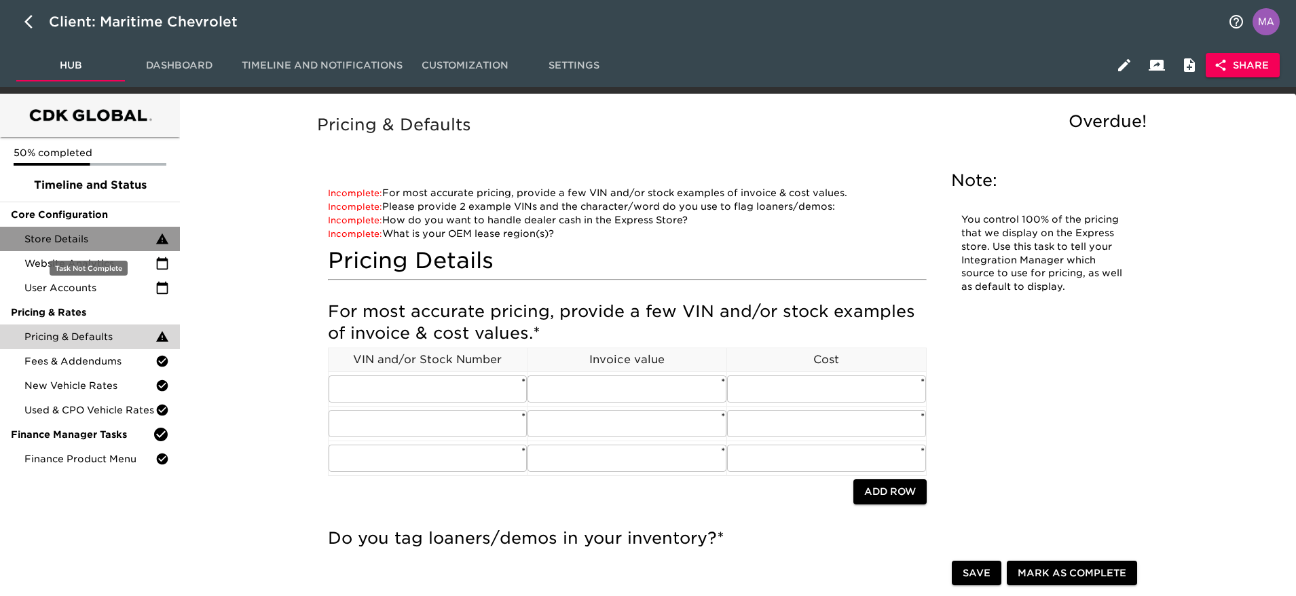
click at [94, 238] on span "Store Details" at bounding box center [89, 239] width 131 height 14
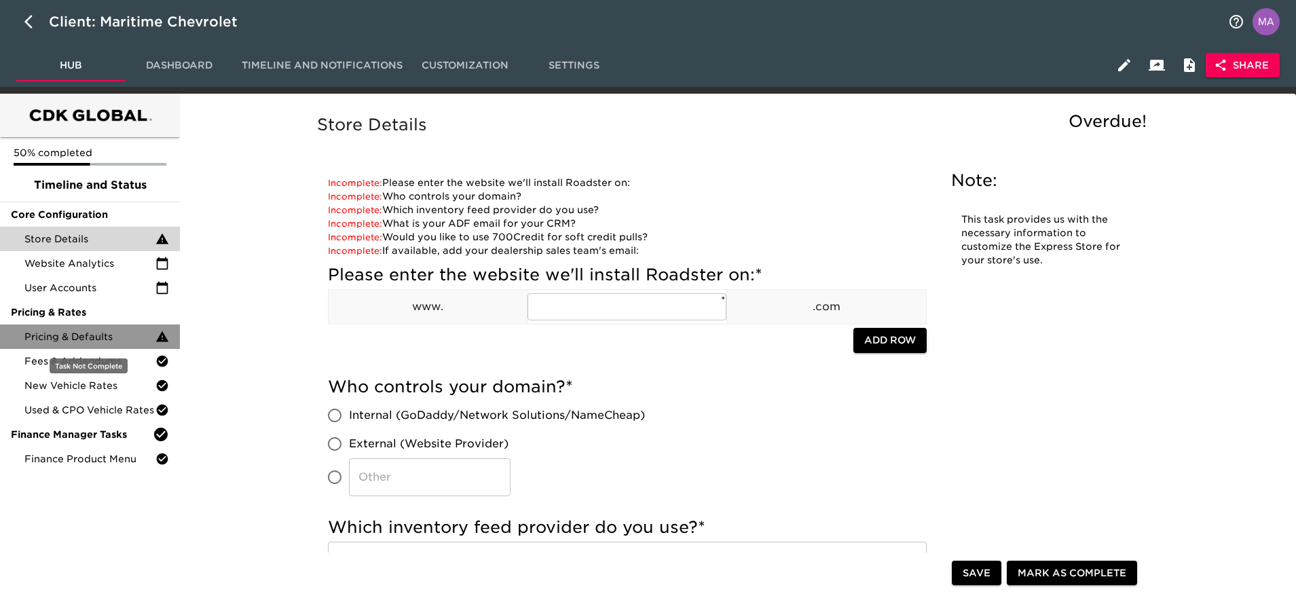
click at [69, 338] on span "Pricing & Defaults" at bounding box center [89, 337] width 131 height 14
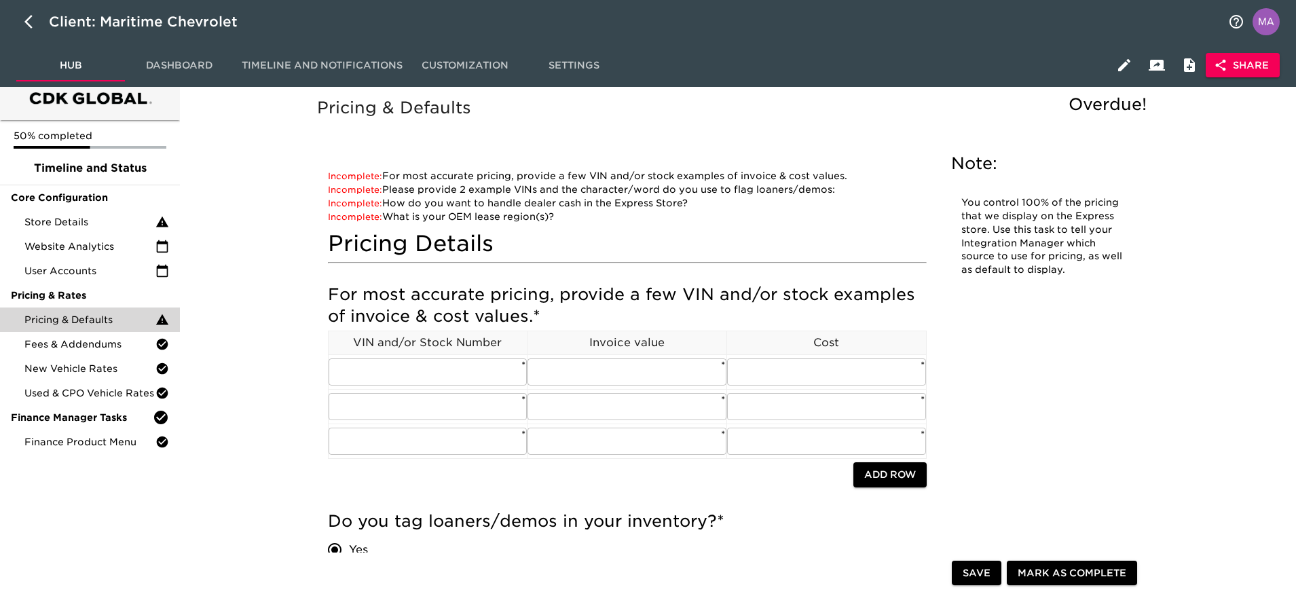
scroll to position [16, 0]
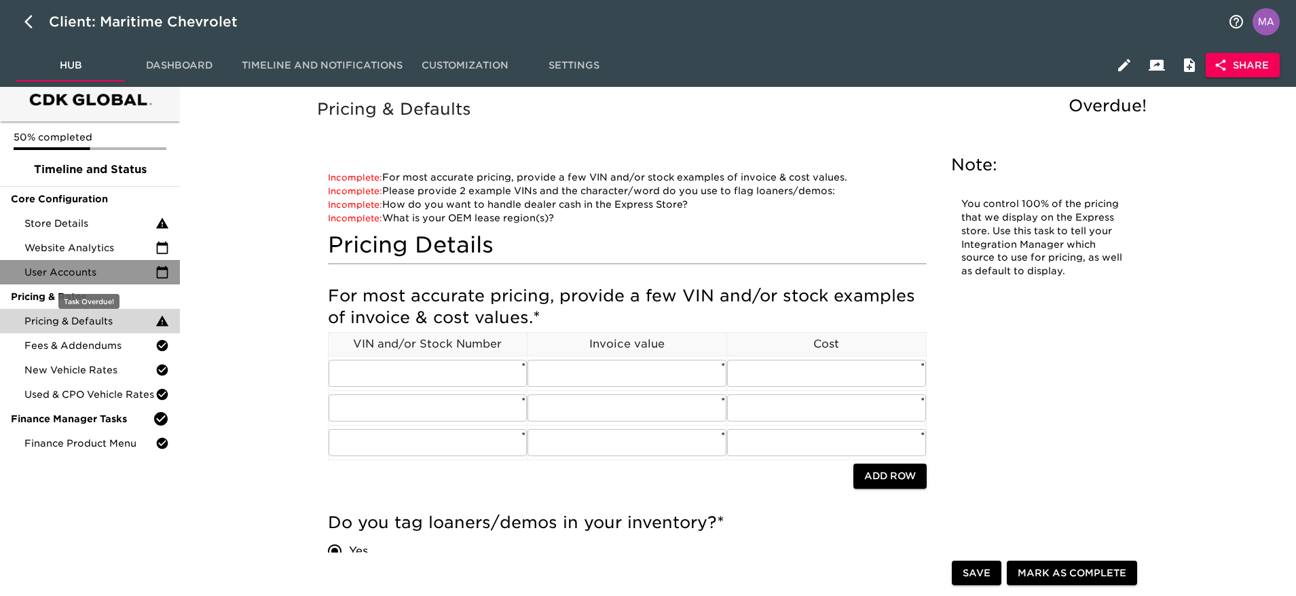
click at [96, 270] on span "User Accounts" at bounding box center [89, 273] width 131 height 14
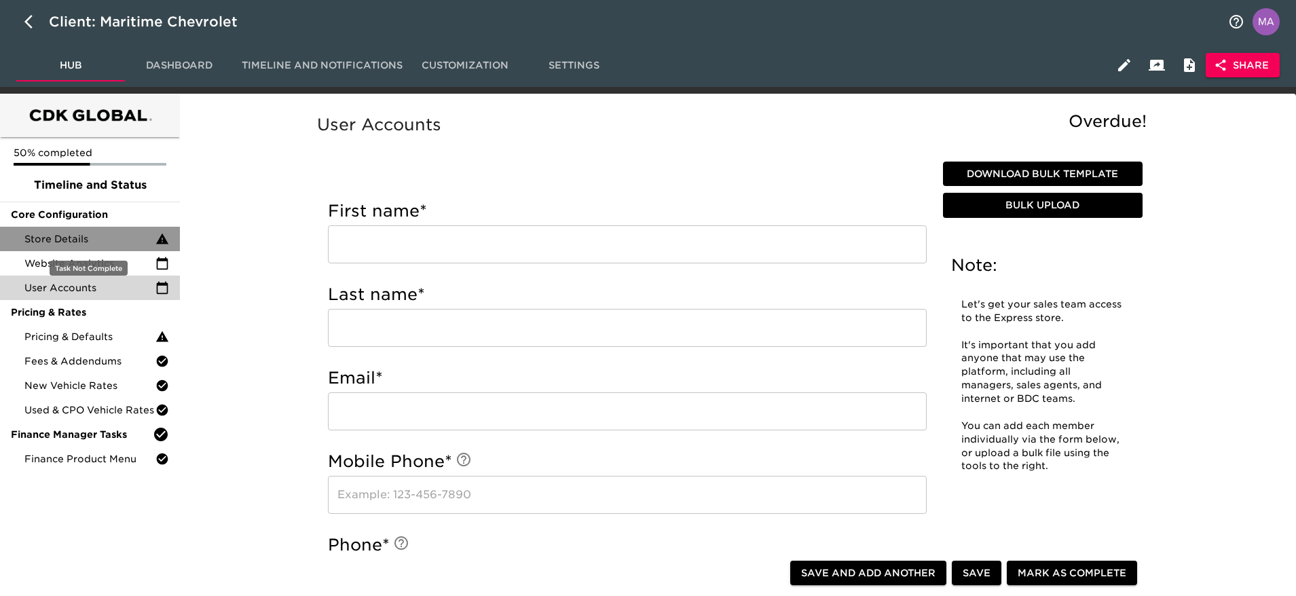
click at [104, 228] on div "Store Details" at bounding box center [90, 239] width 180 height 24
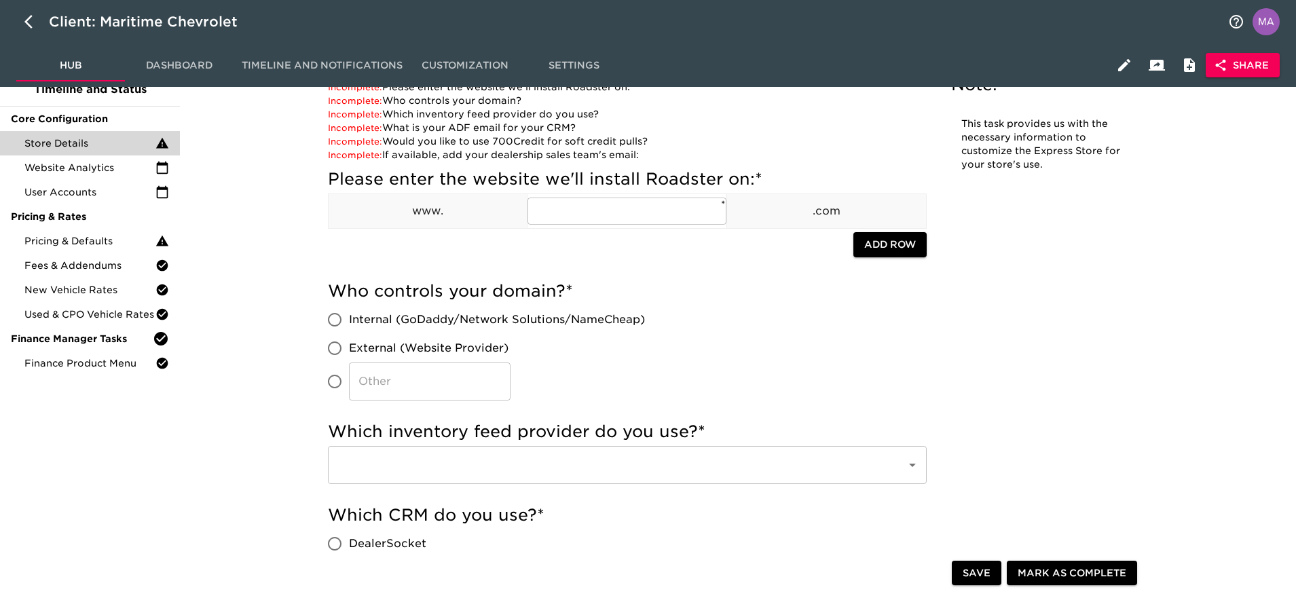
scroll to position [95, 0]
